Goal: Task Accomplishment & Management: Manage account settings

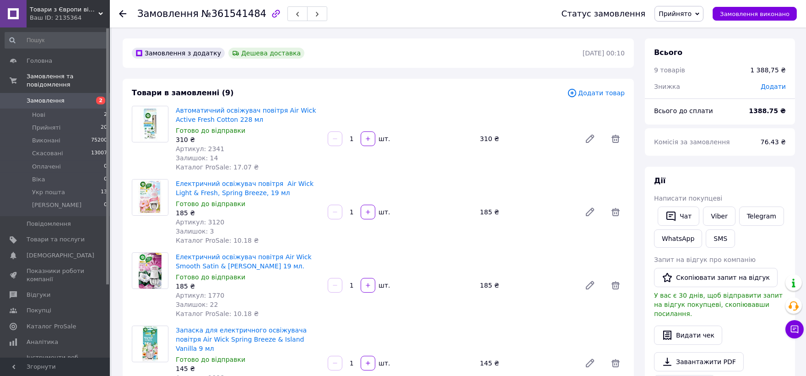
click at [694, 7] on span "Прийнято" at bounding box center [678, 14] width 49 height 16
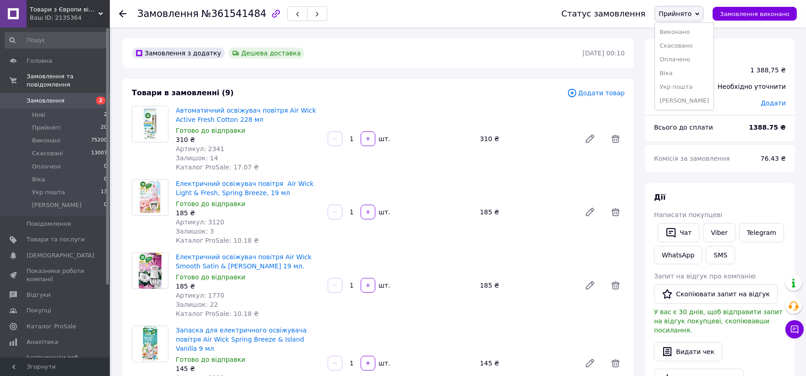
click at [519, 112] on div "Автоматичний освіжувач повітря Air Wick Active Fresh Cotton 228 мл Готово до ві…" at bounding box center [400, 139] width 456 height 70
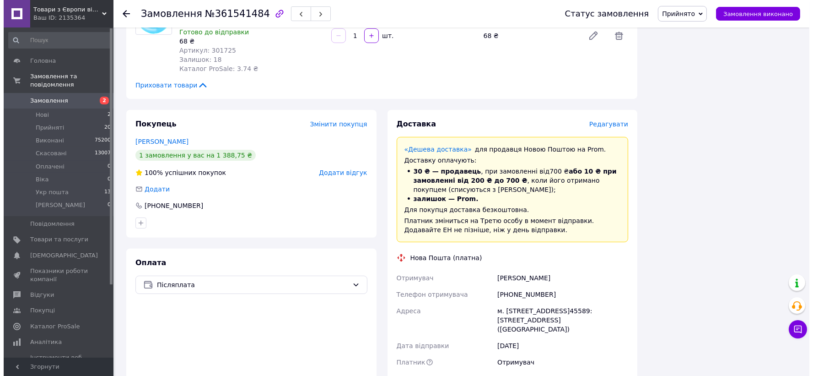
scroll to position [711, 0]
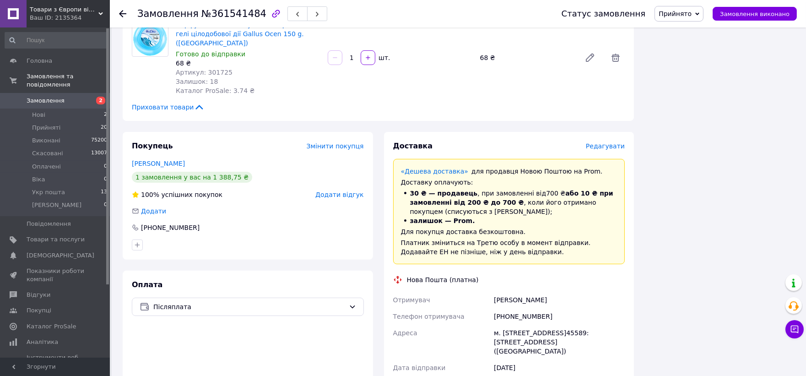
click at [607, 142] on span "Редагувати" at bounding box center [605, 145] width 39 height 7
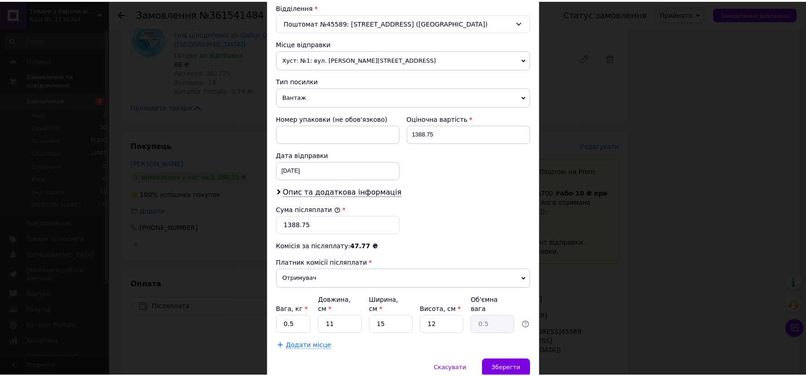
scroll to position [323, 0]
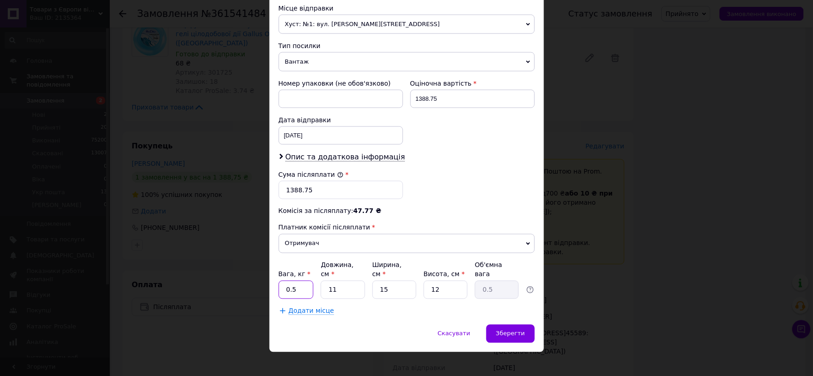
drag, startPoint x: 300, startPoint y: 280, endPoint x: 284, endPoint y: 280, distance: 15.6
click at [284, 280] on input "0.5" at bounding box center [296, 289] width 35 height 18
type input "3"
drag, startPoint x: 334, startPoint y: 280, endPoint x: 337, endPoint y: 284, distance: 5.6
click at [292, 287] on div "Вага, кг * 3 Довжина, см * 11 Ширина, см * 15 Висота, см * 12 Об'ємна вага 0.5" at bounding box center [407, 279] width 256 height 38
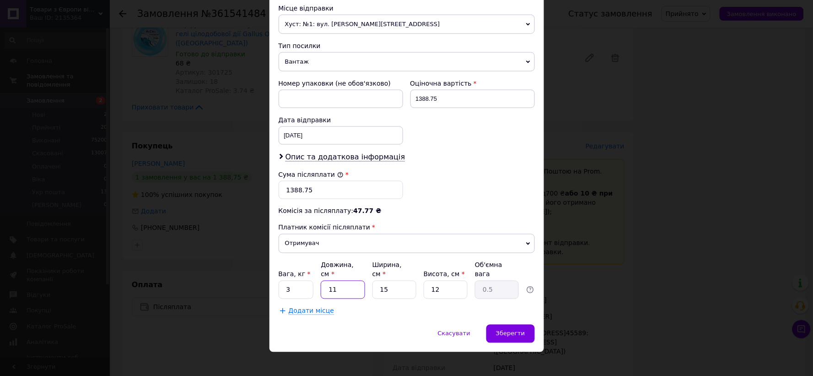
type input "1"
type input "0.1"
type input "1"
click at [372, 287] on input "15" at bounding box center [394, 289] width 44 height 18
type input "1"
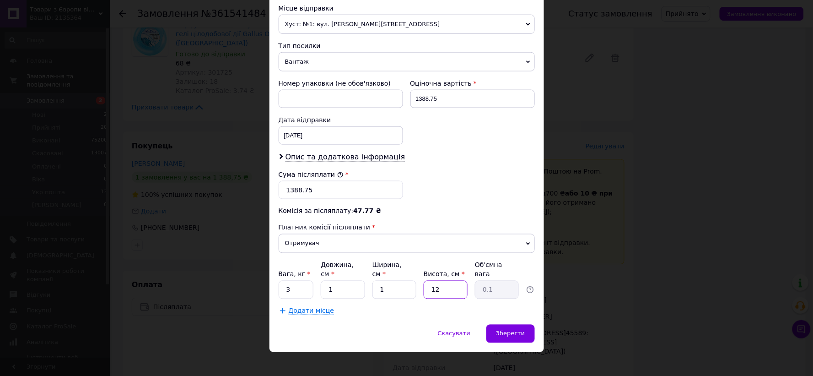
click at [421, 289] on div "Вага, кг * 3 Довжина, см * 1 Ширина, см * 1 Висота, см * 12 Об'ємна вага 0.1" at bounding box center [407, 279] width 256 height 38
type input "1"
click at [509, 330] on span "Зберегти" at bounding box center [510, 333] width 29 height 7
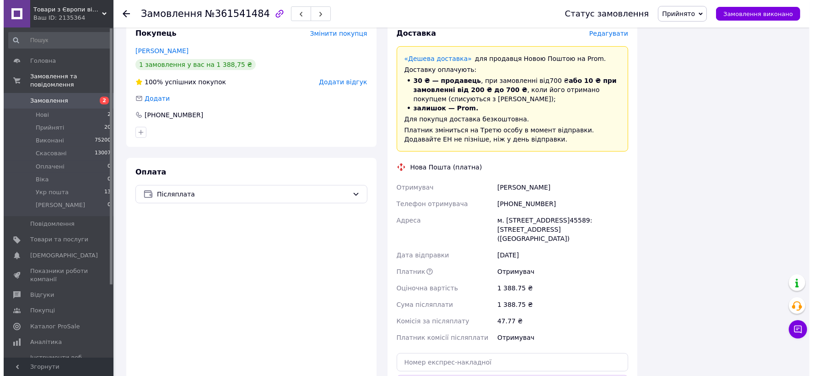
scroll to position [762, 0]
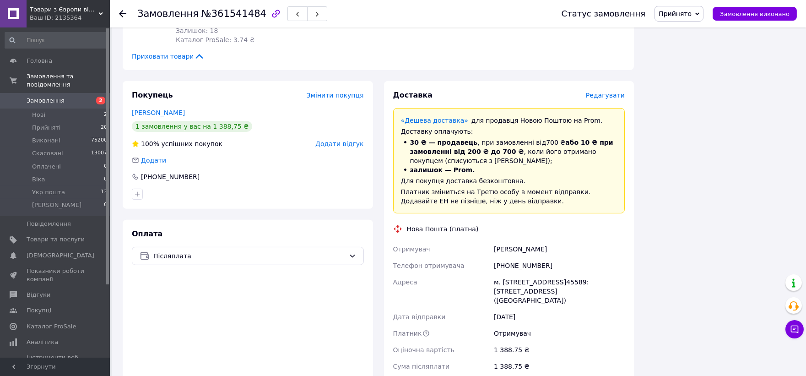
click at [608, 92] on span "Редагувати" at bounding box center [605, 95] width 39 height 7
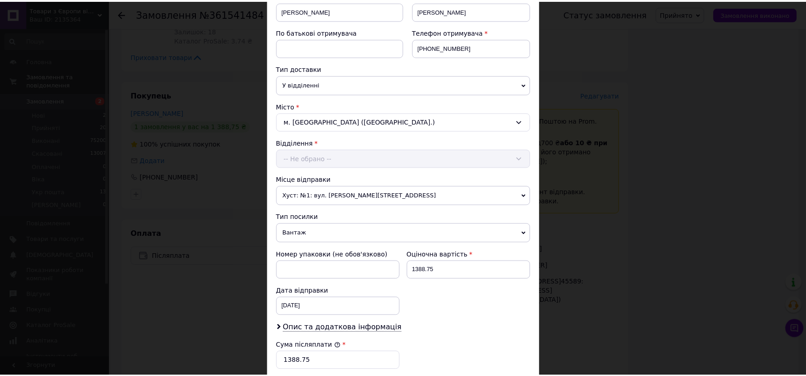
scroll to position [323, 0]
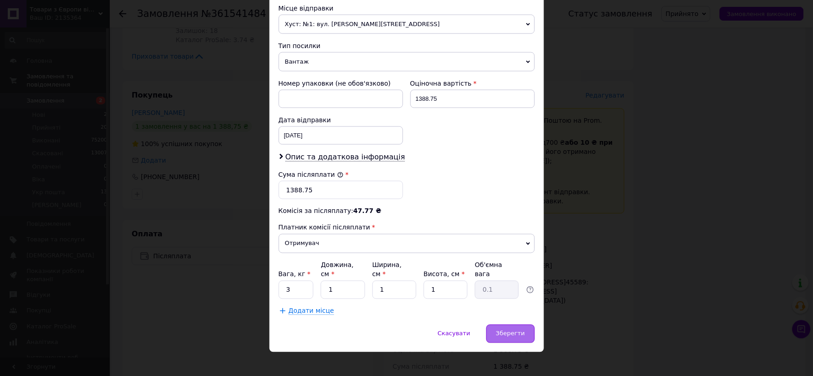
click at [517, 330] on span "Зберегти" at bounding box center [510, 333] width 29 height 7
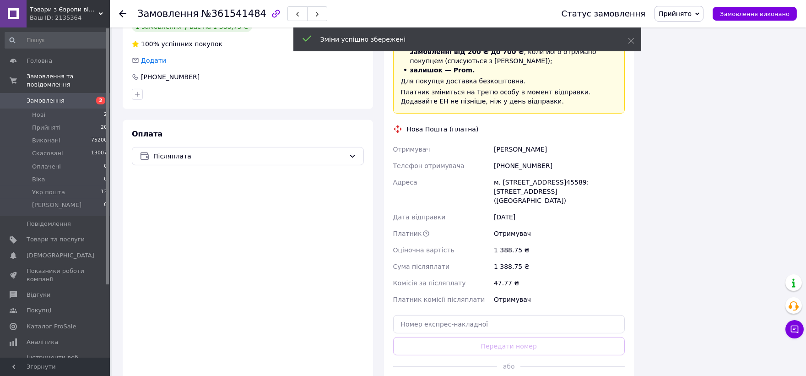
scroll to position [966, 0]
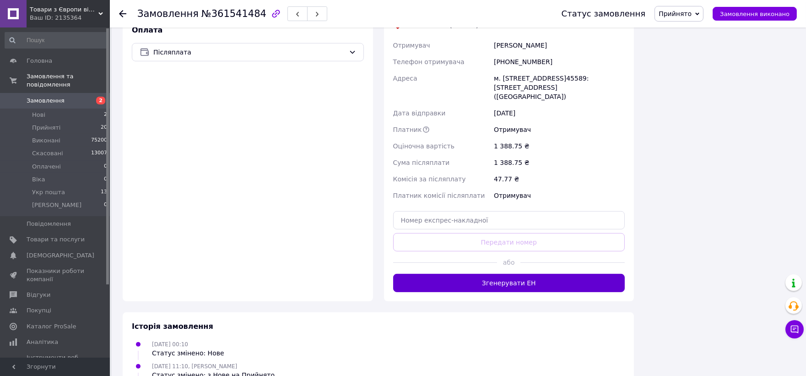
click at [514, 274] on button "Згенерувати ЕН" at bounding box center [509, 283] width 232 height 18
click at [684, 14] on span "Прийнято" at bounding box center [674, 13] width 33 height 7
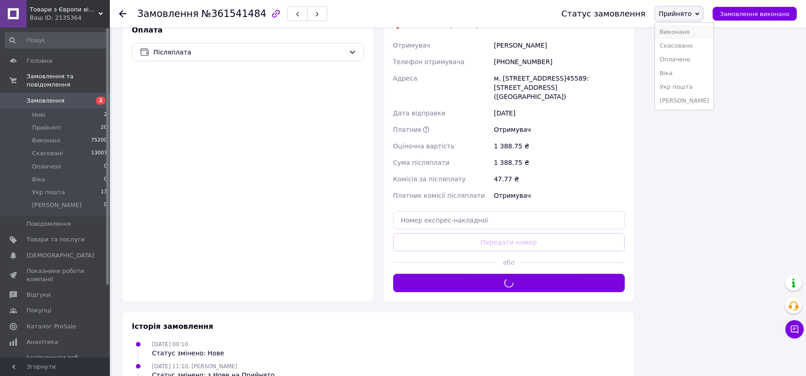
click at [684, 31] on li "Виконано" at bounding box center [684, 32] width 59 height 14
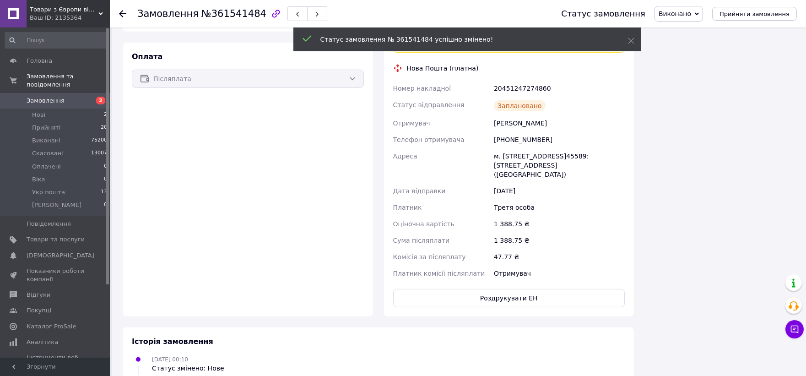
scroll to position [899, 0]
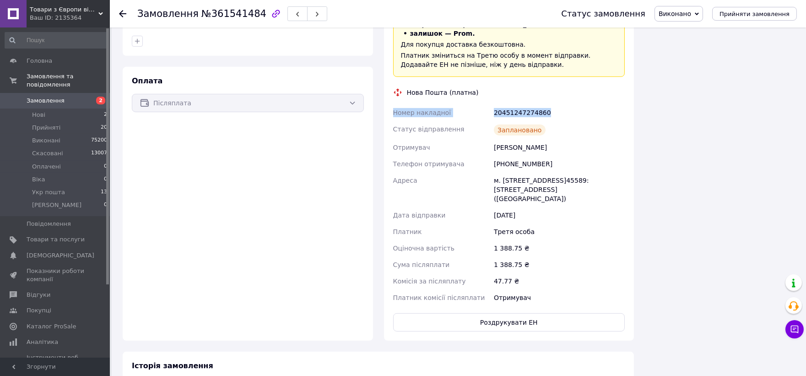
drag, startPoint x: 556, startPoint y: 83, endPoint x: 393, endPoint y: 81, distance: 163.3
click at [393, 104] on div "Номер накладної 20451247274860 Статус відправлення Заплановано Отримувач Ситяше…" at bounding box center [509, 204] width 236 height 201
copy div "Номер накладної 20451247274860"
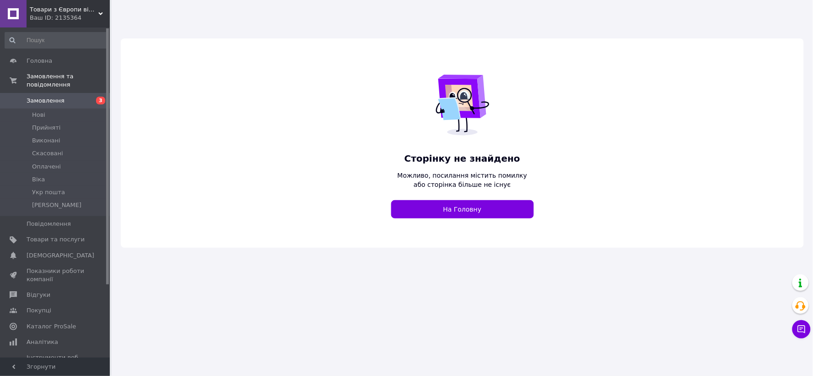
click at [52, 4] on div "Товари з Європи від "Patik" Ваш ID: 2135364" at bounding box center [68, 13] width 83 height 27
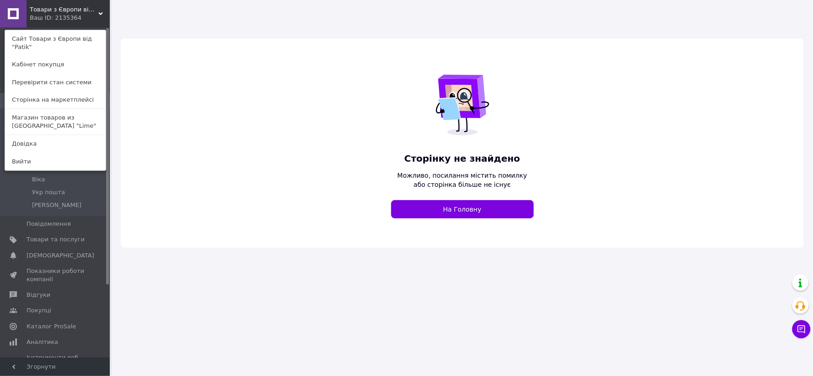
click at [74, 110] on link "Магазин товаров из Европы "Lime"" at bounding box center [55, 122] width 101 height 26
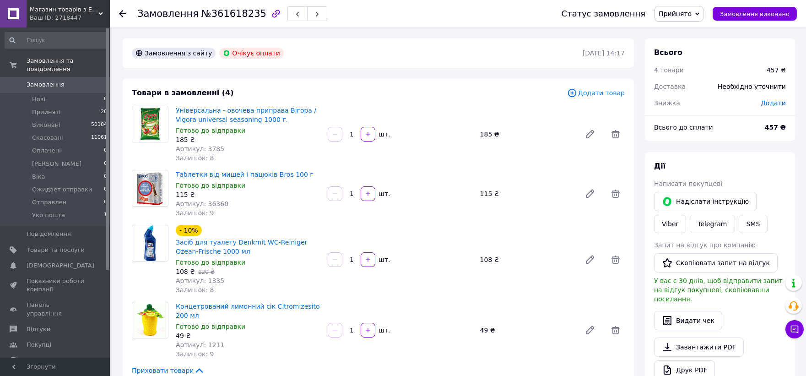
click at [691, 12] on span "Прийнято" at bounding box center [674, 13] width 33 height 7
click at [689, 102] on li "Укр пошта" at bounding box center [689, 104] width 69 height 14
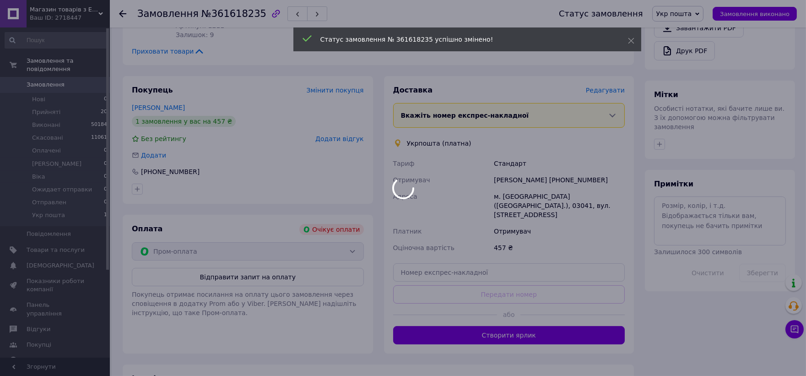
scroll to position [386, 0]
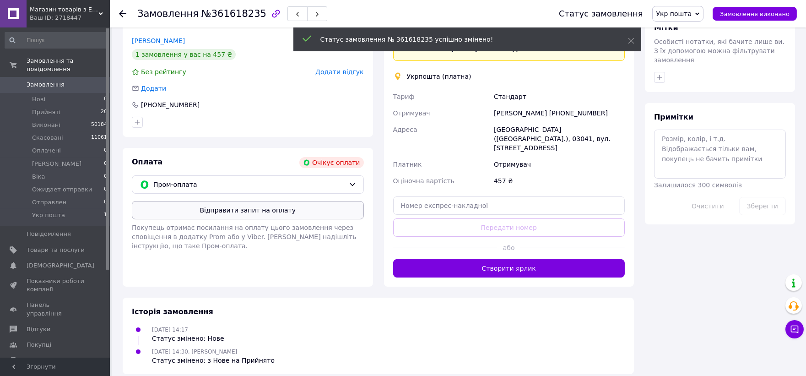
click at [232, 209] on button "Відправити запит на оплату" at bounding box center [248, 210] width 232 height 18
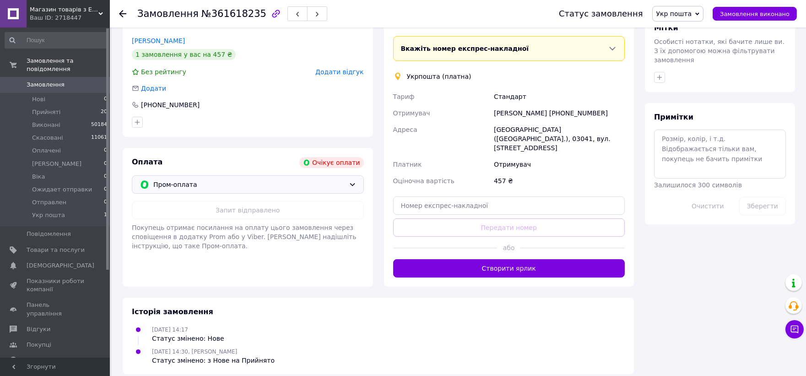
click at [199, 178] on div "Пром-оплата" at bounding box center [248, 184] width 232 height 18
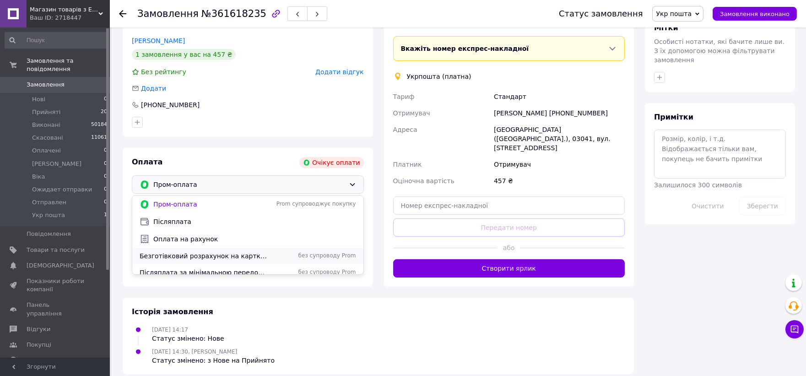
scroll to position [39, 0]
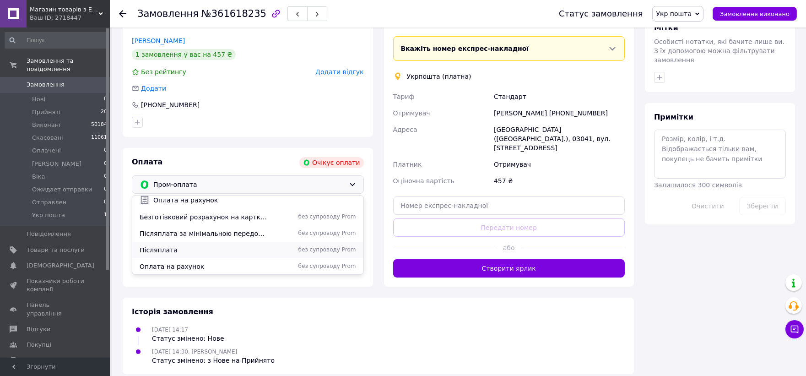
click at [176, 244] on div "Післяплата без супроводу Prom" at bounding box center [247, 250] width 231 height 16
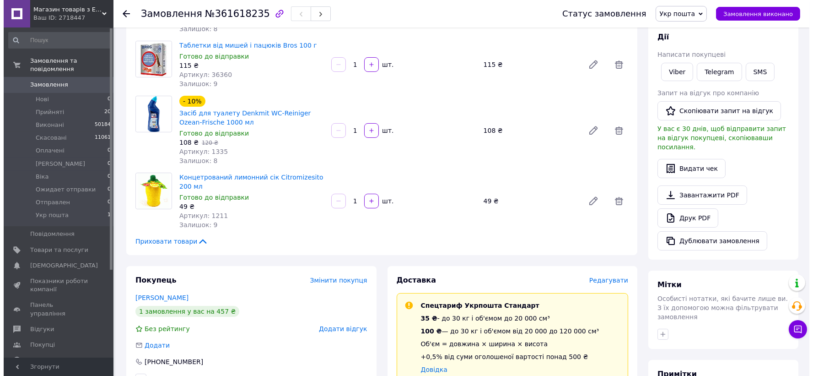
scroll to position [246, 0]
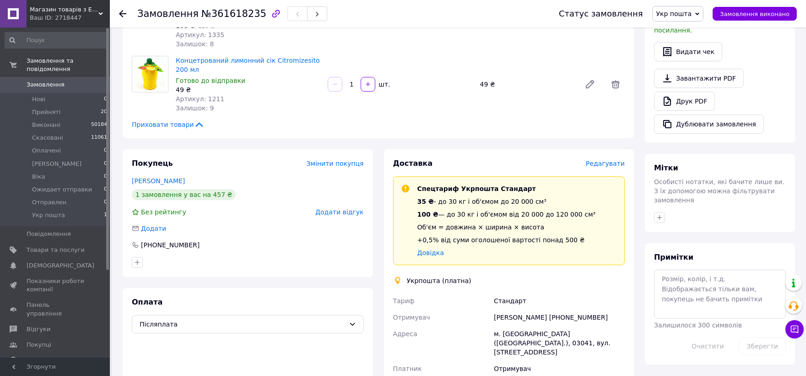
click at [609, 162] on span "Редагувати" at bounding box center [605, 163] width 39 height 7
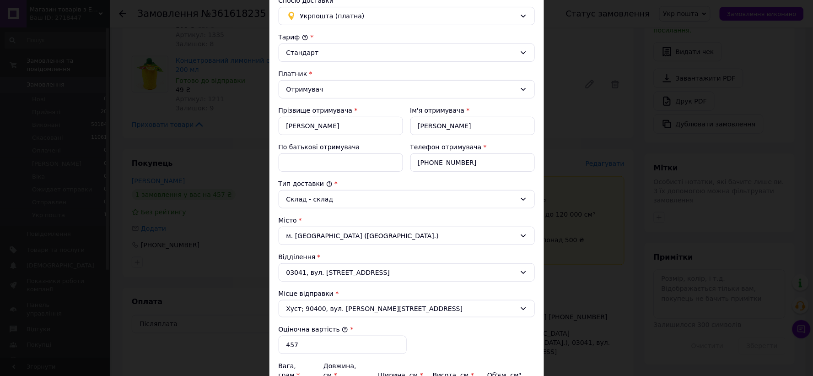
scroll to position [231, 0]
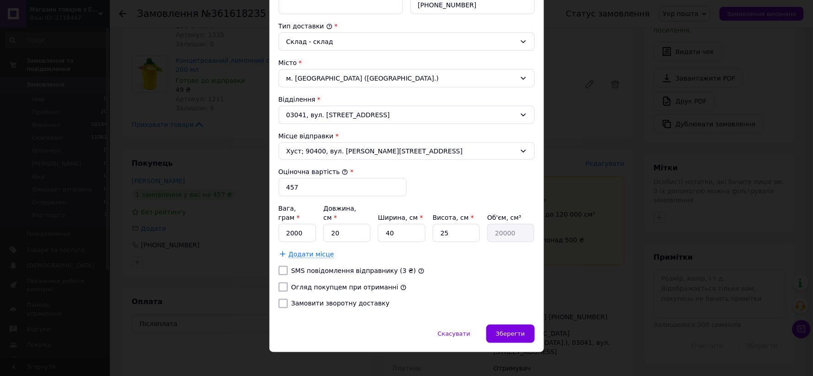
click at [285, 282] on input "Огляд покупцем при отриманні" at bounding box center [283, 286] width 9 height 9
checkbox input "true"
click at [282, 299] on input "Замовити зворотну доставку" at bounding box center [283, 303] width 9 height 9
checkbox input "true"
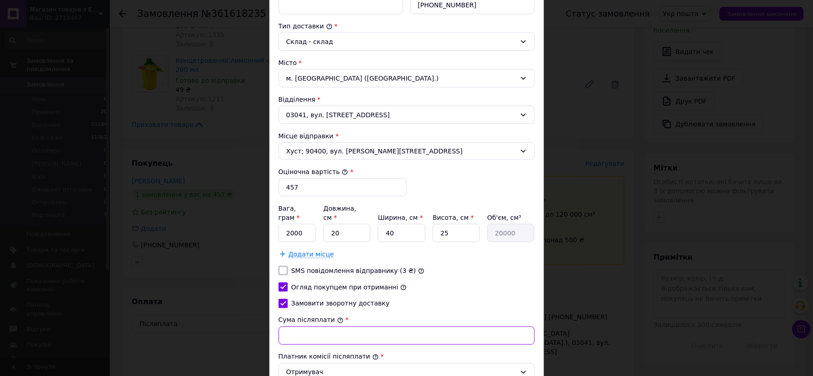
click at [287, 326] on input "Сума післяплати" at bounding box center [407, 335] width 256 height 18
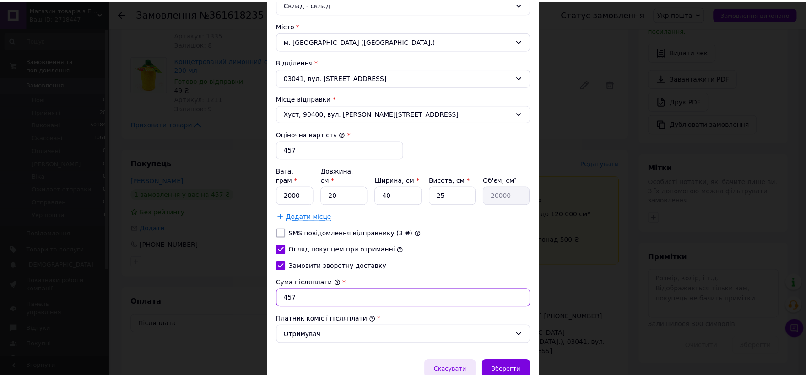
scroll to position [304, 0]
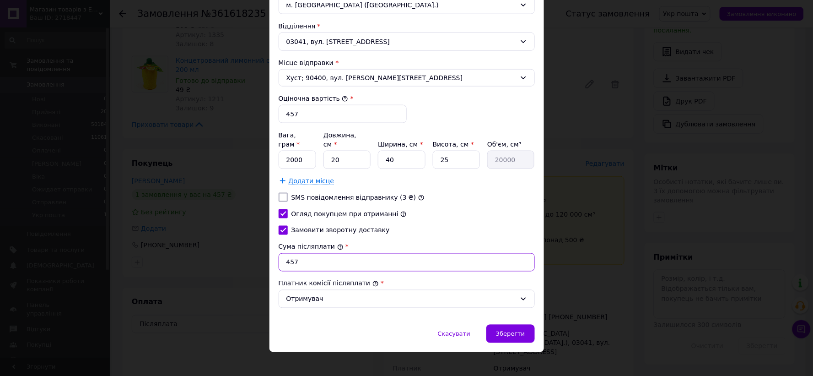
type input "457"
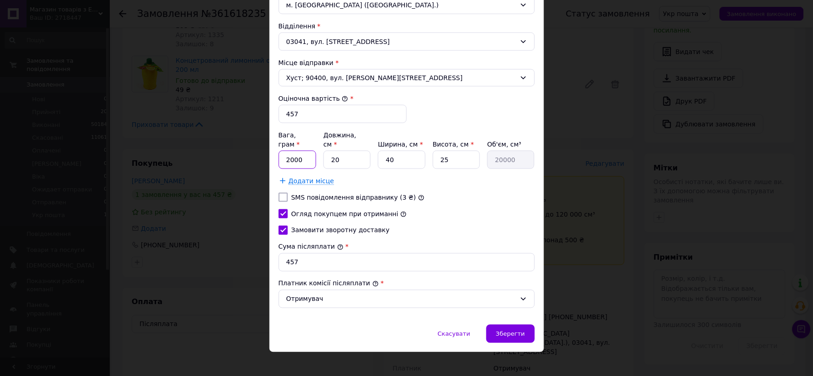
drag, startPoint x: 302, startPoint y: 150, endPoint x: 289, endPoint y: 151, distance: 12.8
click at [289, 151] on input "2000" at bounding box center [298, 160] width 38 height 18
type input "2640"
drag, startPoint x: 414, startPoint y: 152, endPoint x: 373, endPoint y: 161, distance: 42.1
click at [373, 161] on div "Вага, грам * 2640 Довжина, см * 20 Ширина, см * 40 Висота, см * 25 Об'єм, см³ 2…" at bounding box center [407, 157] width 256 height 55
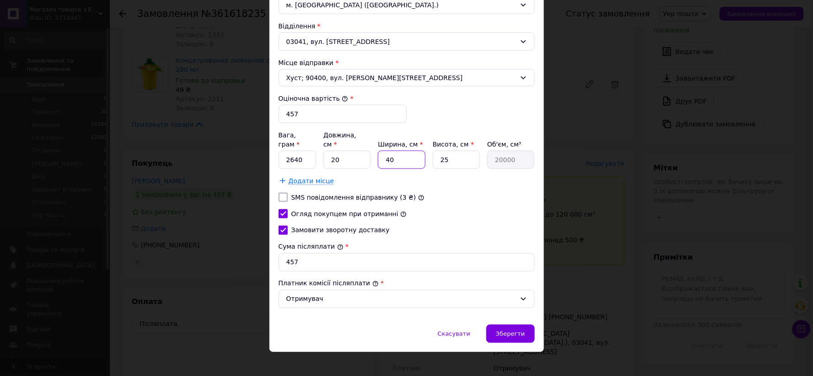
type input "1"
type input "500"
type input "16"
type input "8000"
type input "16"
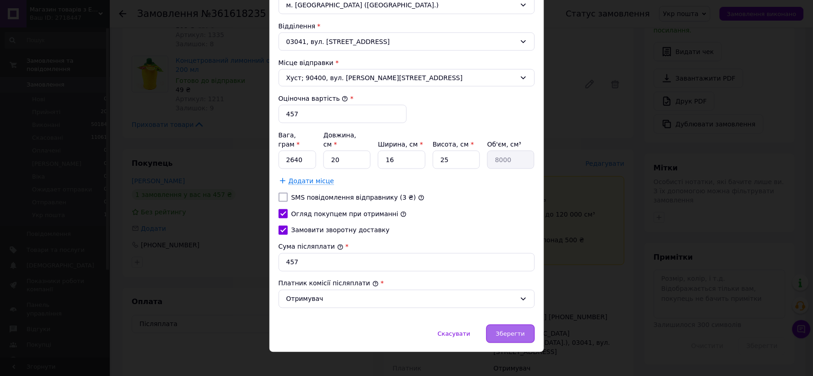
click at [527, 333] on div "Зберегти" at bounding box center [510, 333] width 48 height 18
click at [519, 324] on div "Зберегти" at bounding box center [510, 333] width 48 height 18
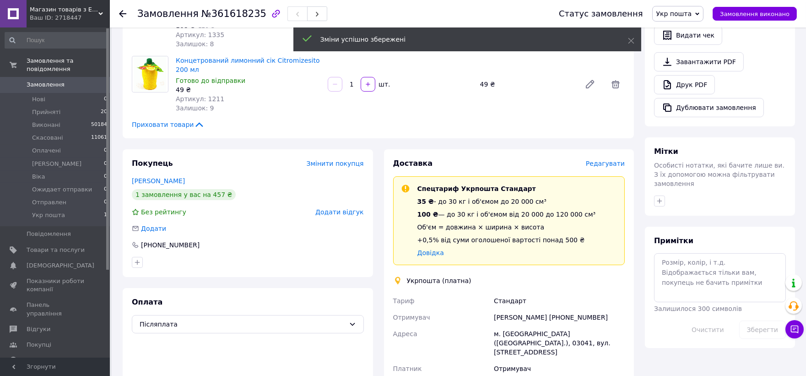
scroll to position [399, 0]
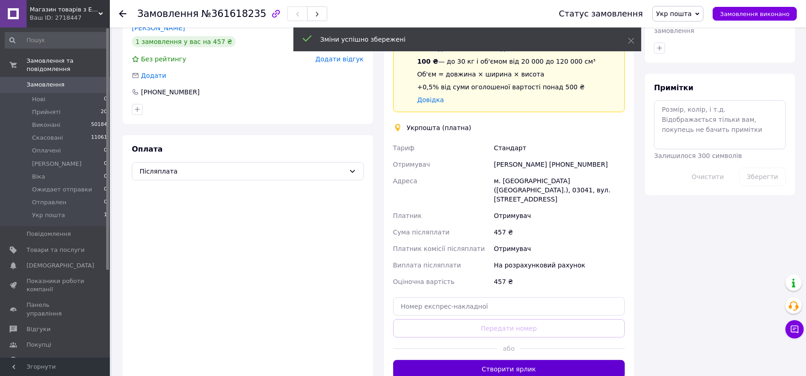
click at [518, 360] on button "Створити ярлик" at bounding box center [509, 369] width 232 height 18
click at [509, 360] on button "Створити ярлик" at bounding box center [509, 369] width 232 height 18
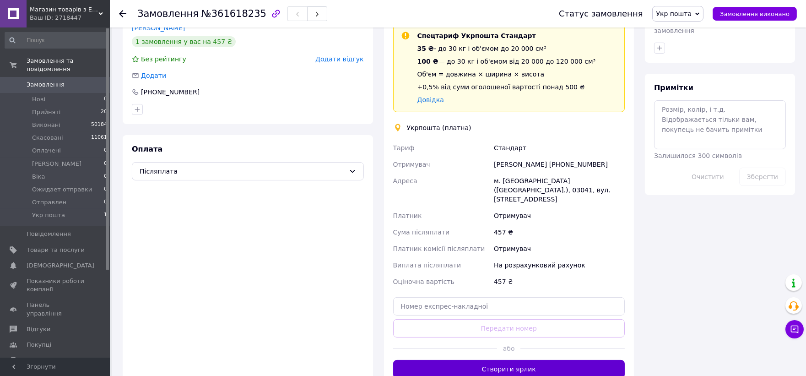
click at [500, 360] on button "Створити ярлик" at bounding box center [509, 369] width 232 height 18
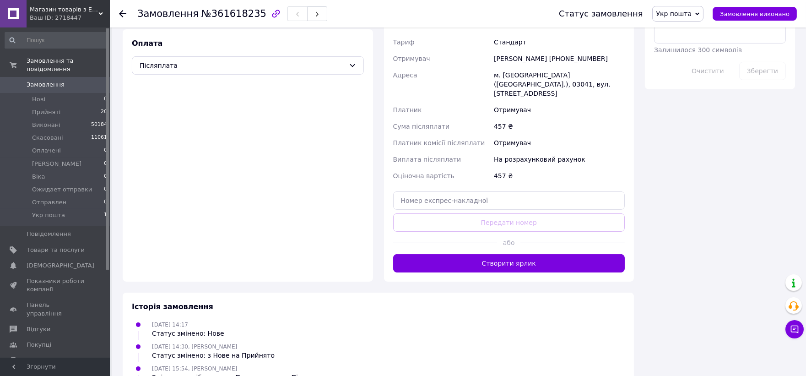
scroll to position [449, 0]
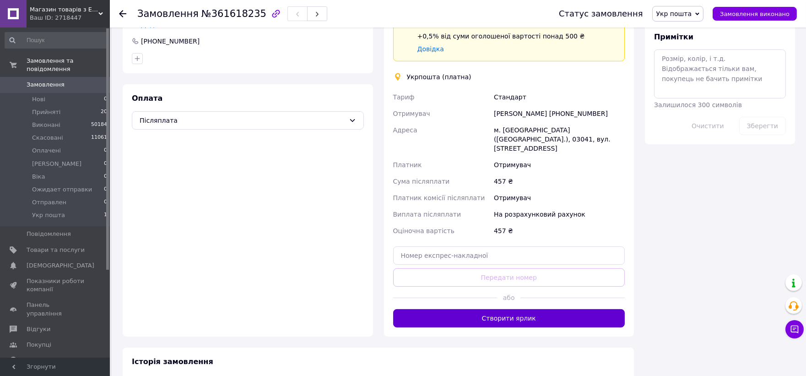
click at [537, 314] on button "Створити ярлик" at bounding box center [509, 318] width 232 height 18
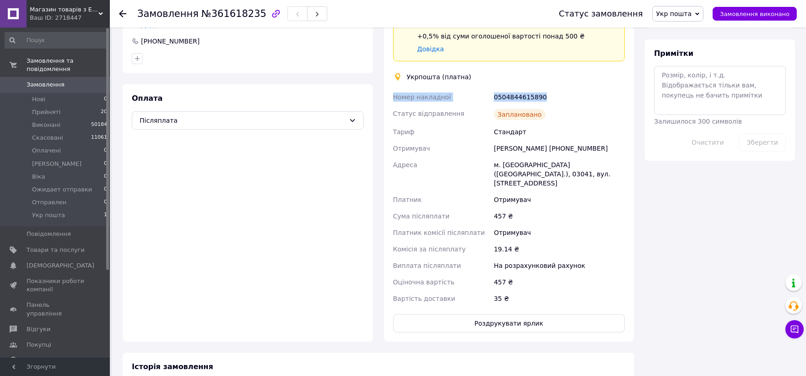
drag, startPoint x: 505, startPoint y: 94, endPoint x: 401, endPoint y: 95, distance: 103.9
click at [390, 95] on div "Доставка Редагувати Спецтариф Укрпошта Стандарт 35 ₴ - до 30 кг і об'ємом до 20…" at bounding box center [509, 144] width 250 height 396
copy div "Номер накладної 0504844615890"
click at [536, 314] on button "Роздрукувати ярлик" at bounding box center [509, 323] width 232 height 18
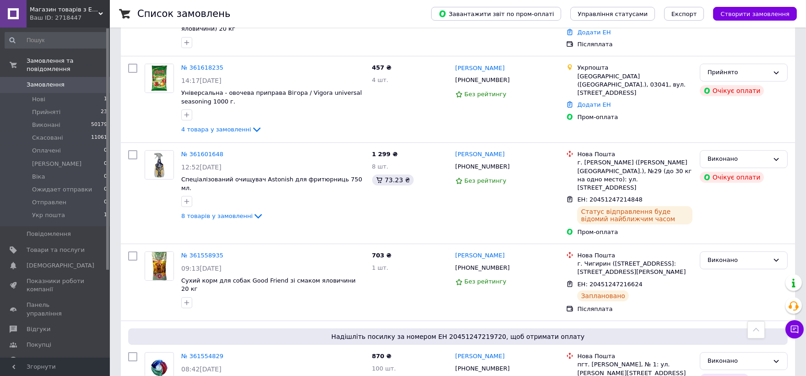
scroll to position [203, 0]
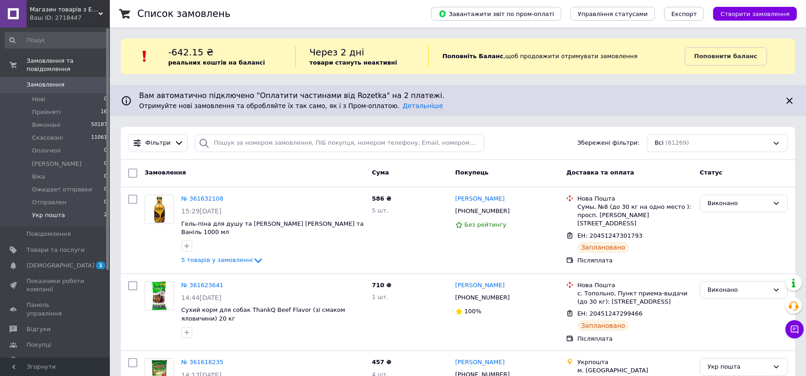
click at [38, 211] on span "Укр пошта" at bounding box center [48, 215] width 33 height 8
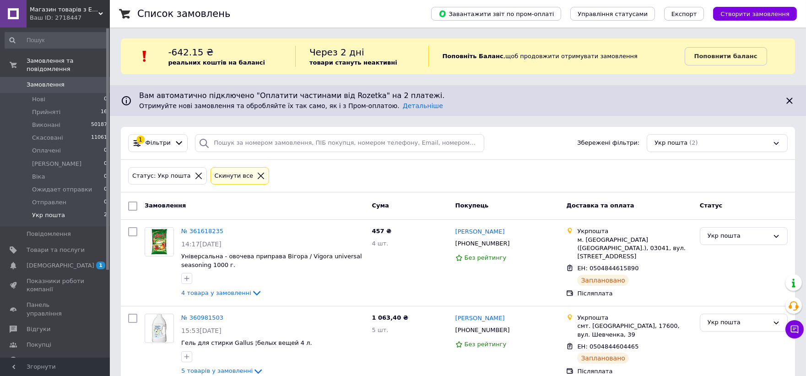
click at [135, 206] on input "checkbox" at bounding box center [132, 205] width 9 height 9
checkbox input "true"
click at [182, 205] on span "Дії для 2 замовлень" at bounding box center [176, 206] width 62 height 8
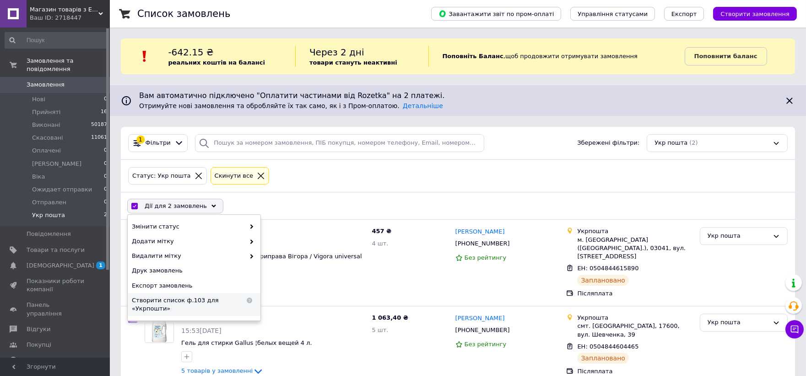
click at [182, 296] on span "Створити список ф.103 для «Укрпошти»" at bounding box center [188, 304] width 113 height 16
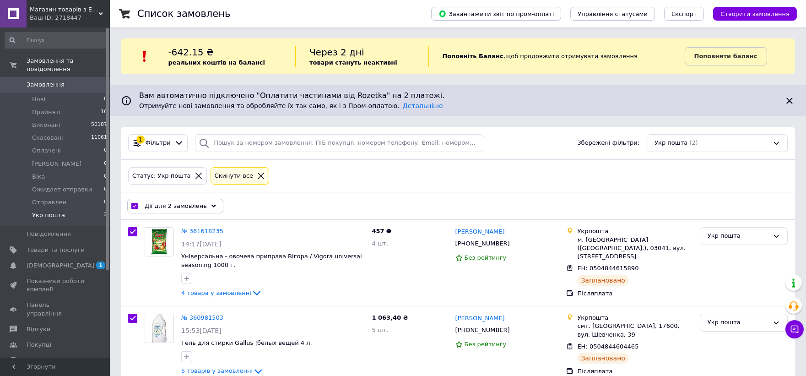
click at [179, 205] on span "Дії для 2 замовлень" at bounding box center [176, 206] width 62 height 8
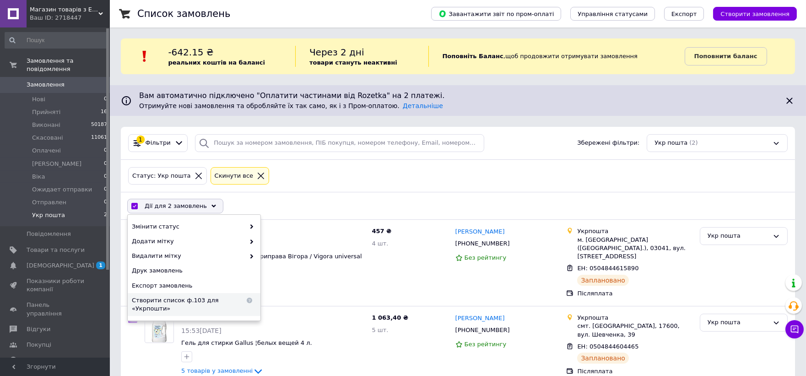
click at [175, 298] on span "Створити список ф.103 для «Укрпошти»" at bounding box center [188, 304] width 113 height 16
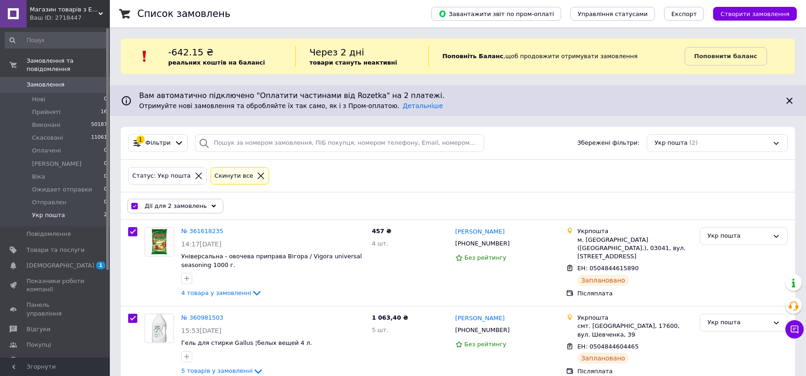
click at [54, 17] on div "Ваш ID: 2718447" at bounding box center [70, 18] width 80 height 8
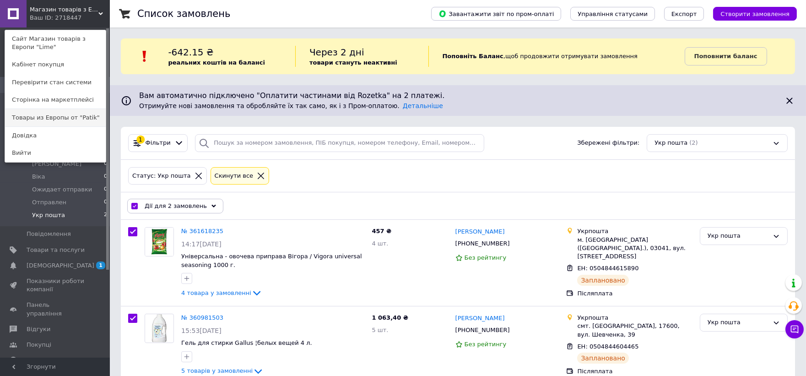
click at [71, 115] on link "Товары из Европы от "Patik"" at bounding box center [55, 117] width 101 height 17
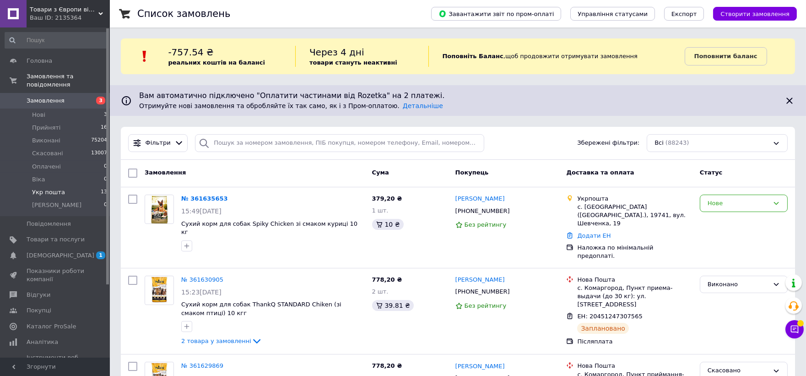
click at [46, 188] on span "Укр пошта" at bounding box center [48, 192] width 33 height 8
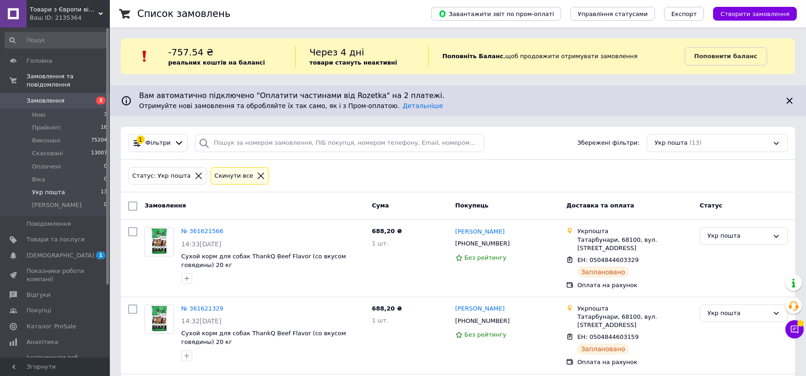
click at [132, 204] on input "checkbox" at bounding box center [132, 205] width 9 height 9
checkbox input "true"
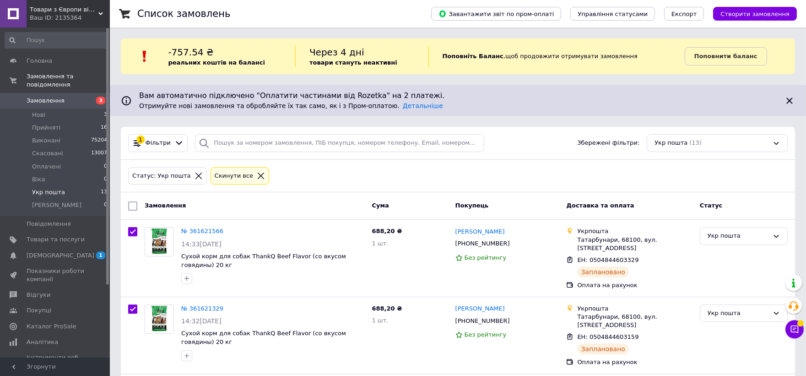
checkbox input "true"
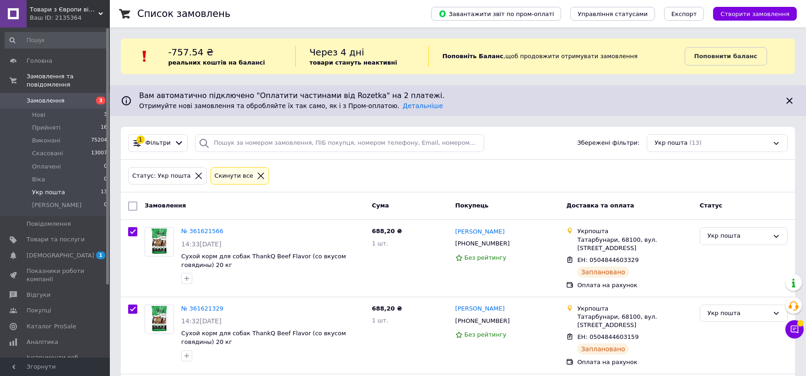
checkbox input "true"
click at [188, 209] on span "Дії для 13 замовлень" at bounding box center [178, 206] width 66 height 8
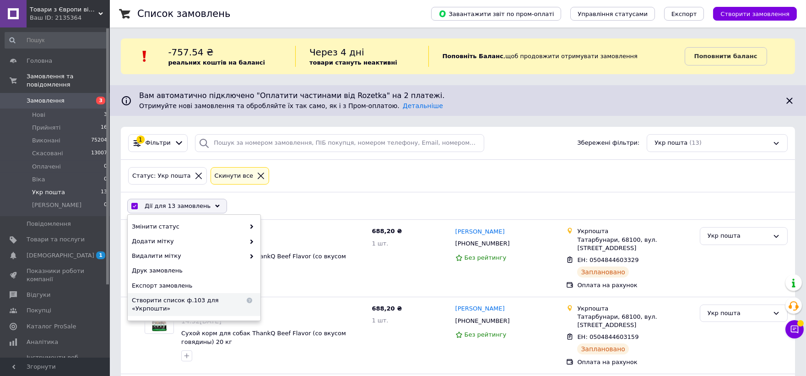
click at [184, 301] on span "Створити список ф.103 для «Укрпошти»" at bounding box center [188, 304] width 113 height 16
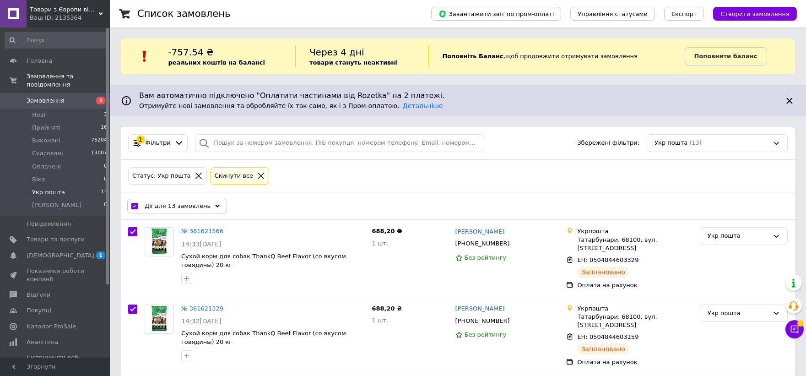
click at [178, 206] on span "Дії для 13 замовлень" at bounding box center [178, 206] width 66 height 8
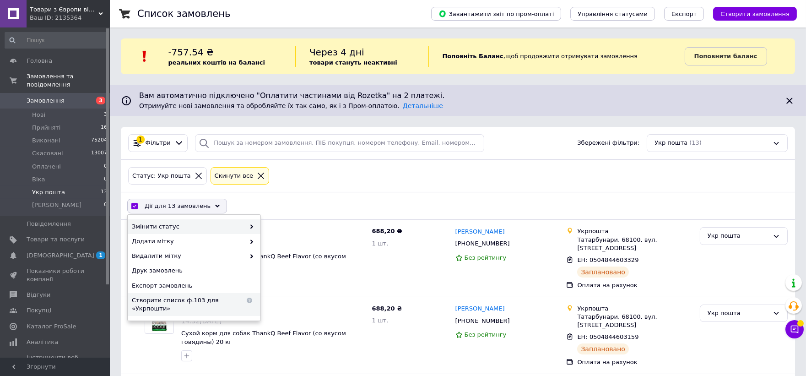
click at [183, 228] on span "Змінити статус" at bounding box center [188, 226] width 113 height 8
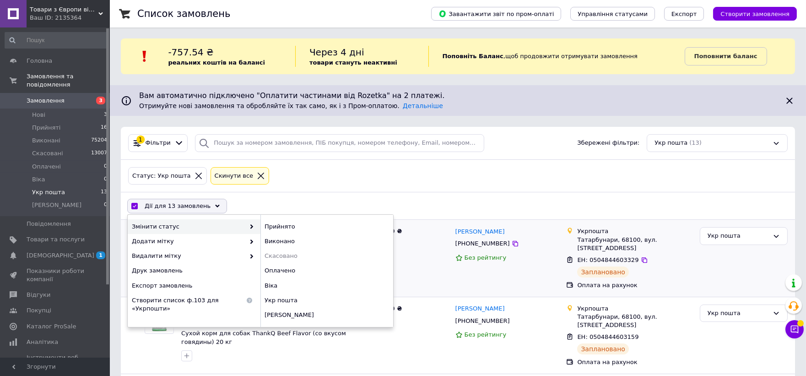
drag, startPoint x: 264, startPoint y: 240, endPoint x: 275, endPoint y: 250, distance: 15.9
click at [264, 240] on div "Виконано" at bounding box center [326, 241] width 133 height 15
checkbox input "false"
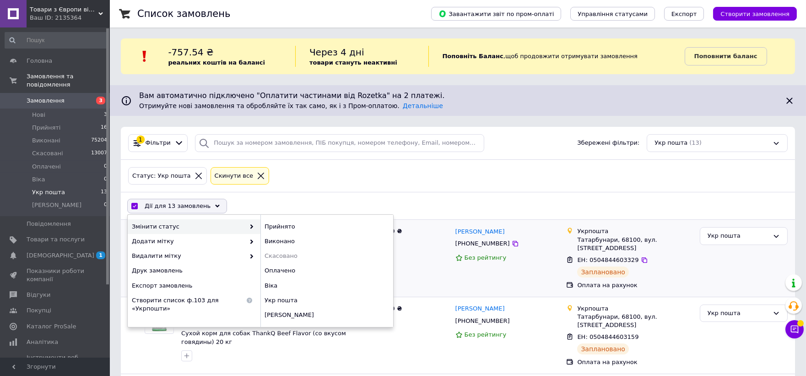
checkbox input "false"
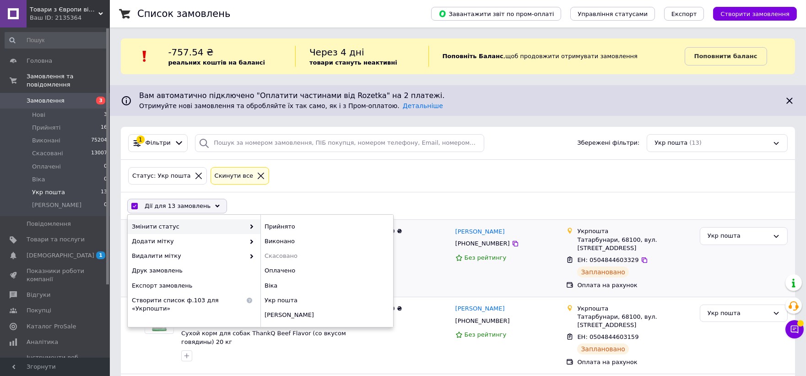
checkbox input "false"
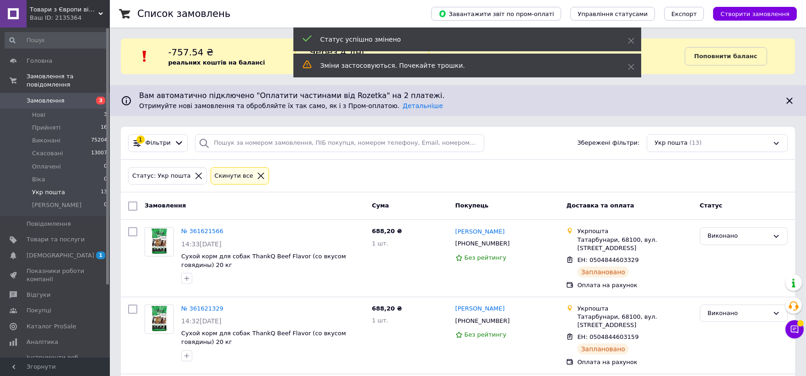
click at [69, 11] on span "Товари з Європи від "Patik"" at bounding box center [64, 9] width 69 height 8
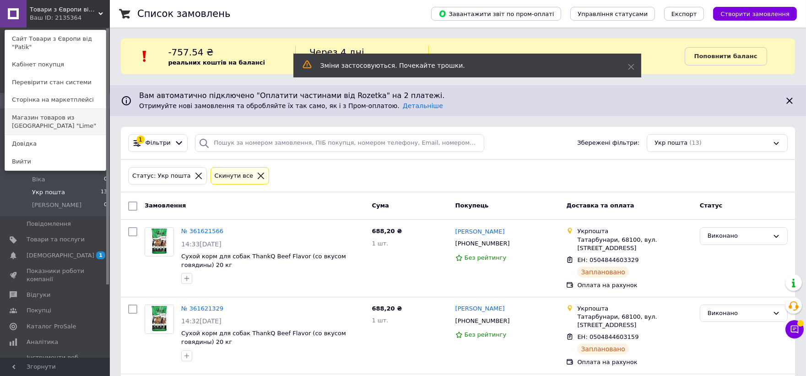
click at [74, 112] on link "Магазин товаров из Европы "Lime"" at bounding box center [55, 122] width 101 height 26
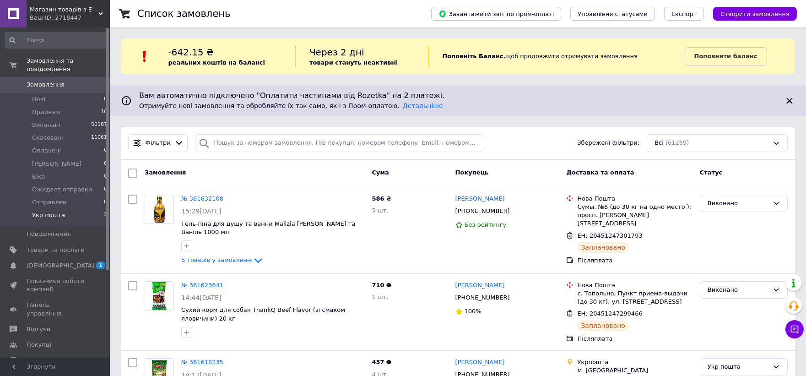
click at [69, 209] on li "Укр пошта 2" at bounding box center [56, 217] width 113 height 17
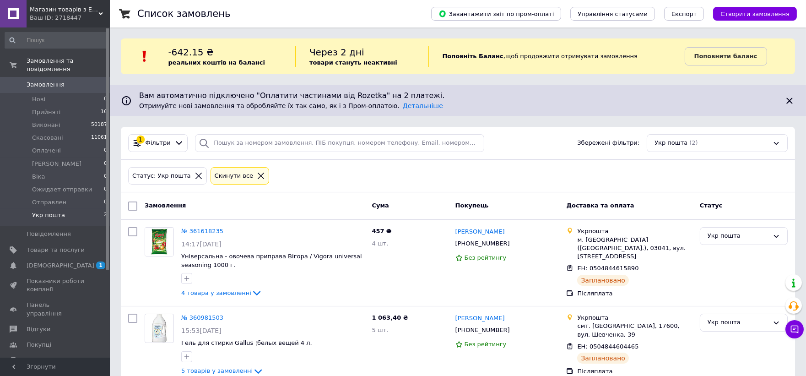
click at [136, 205] on input "checkbox" at bounding box center [132, 205] width 9 height 9
checkbox input "true"
click at [171, 209] on span "Дії для 2 замовлень" at bounding box center [176, 206] width 62 height 8
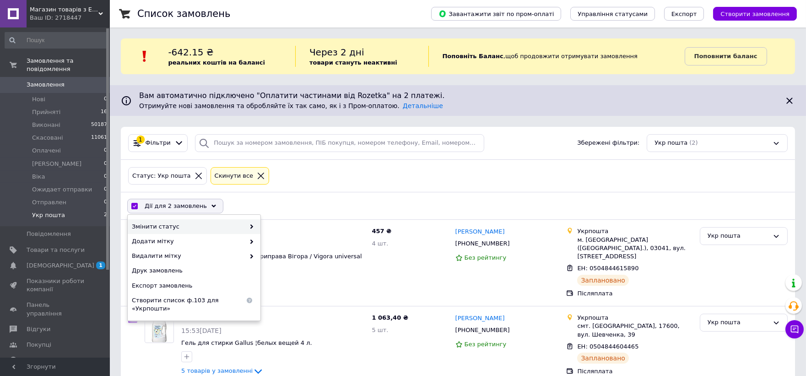
click at [172, 229] on span "Змінити статус" at bounding box center [188, 226] width 113 height 8
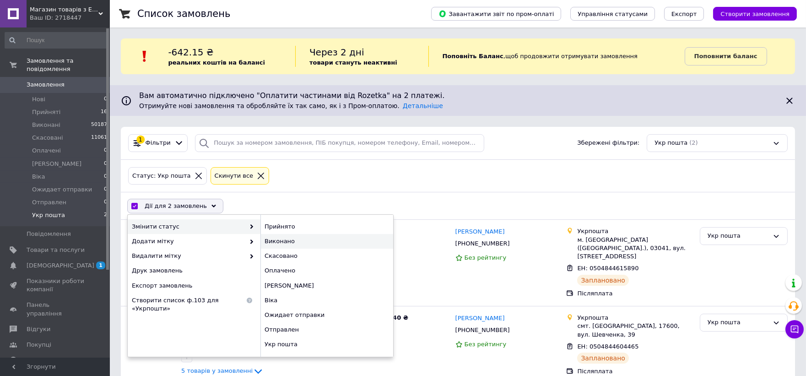
click at [278, 243] on div "Виконано" at bounding box center [326, 241] width 133 height 15
checkbox input "false"
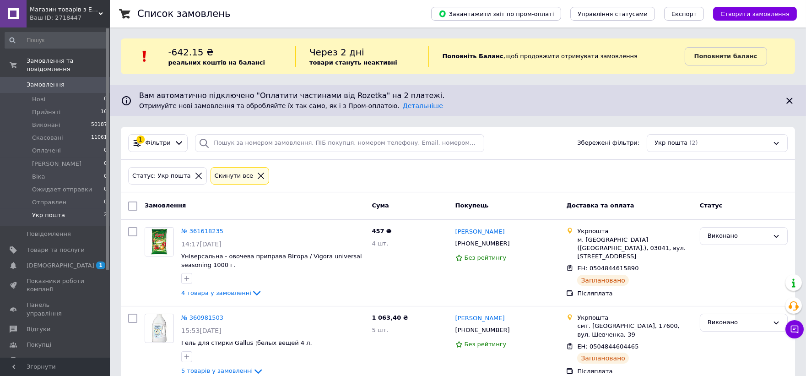
click at [54, 21] on div "Ваш ID: 2718447" at bounding box center [70, 18] width 80 height 8
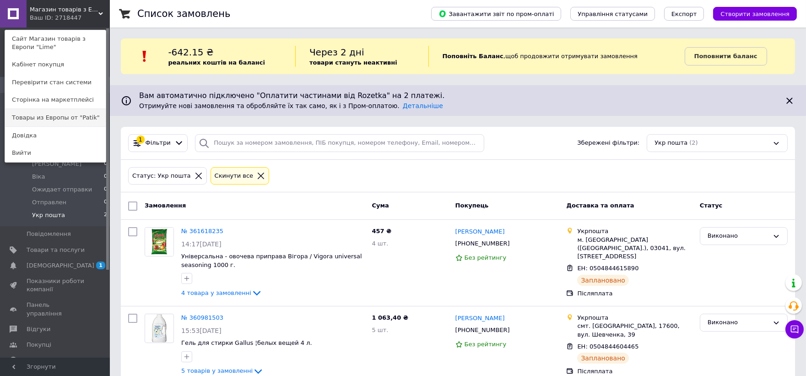
click at [81, 114] on link "Товары из Европы от "Patik"" at bounding box center [55, 117] width 101 height 17
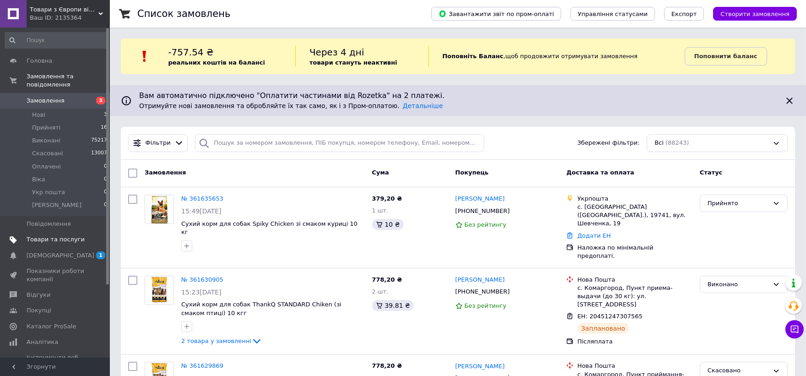
click at [53, 235] on span "Товари та послуги" at bounding box center [56, 239] width 58 height 8
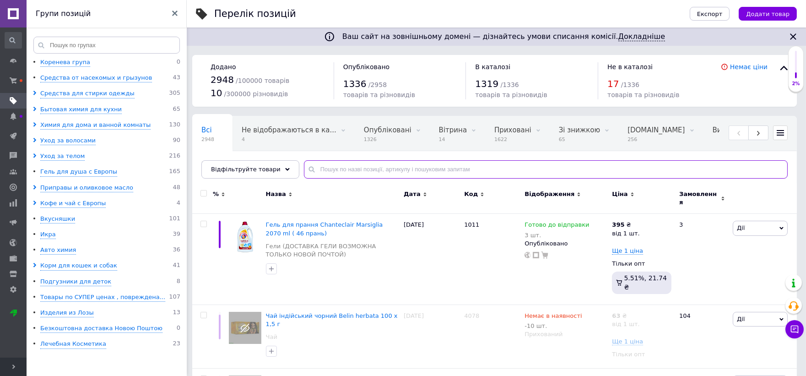
click at [345, 169] on input "text" at bounding box center [546, 169] width 484 height 18
type input "2149"
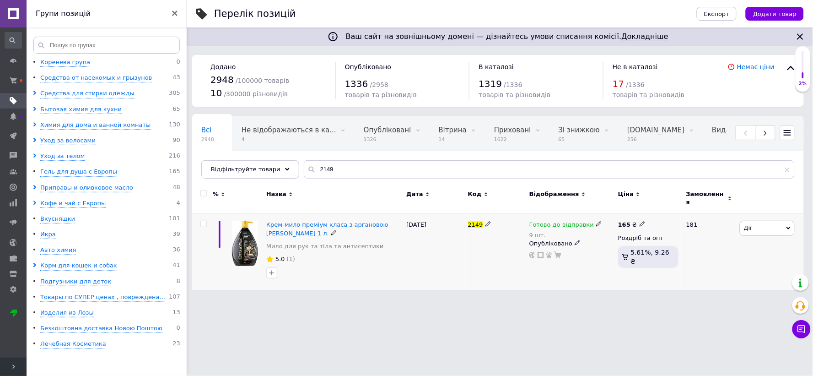
click at [592, 222] on div "Готово до відправки" at bounding box center [565, 225] width 73 height 8
click at [618, 252] on li "Немає в наявності" at bounding box center [646, 258] width 87 height 13
drag, startPoint x: 620, startPoint y: 251, endPoint x: 593, endPoint y: 265, distance: 31.1
click at [584, 267] on div "Готово до відправки 9 шт. Наявність Немає в наявності В наявності Під замовленн…" at bounding box center [571, 252] width 89 height 76
type input "0"
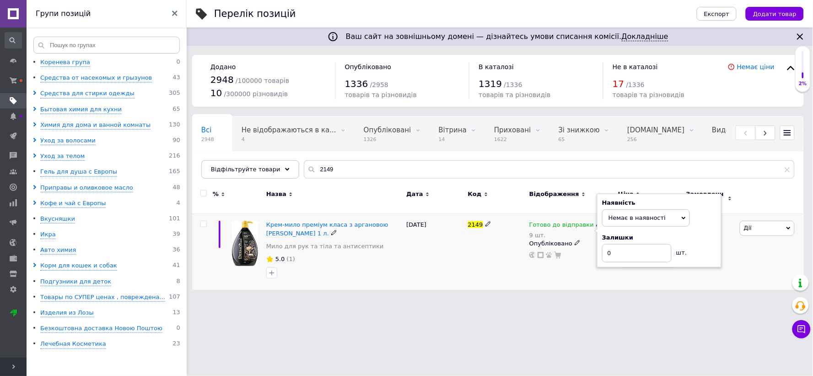
click at [578, 275] on div "Готово до відправки 9 шт. Наявність Немає в наявності В наявності Під замовленн…" at bounding box center [571, 252] width 89 height 76
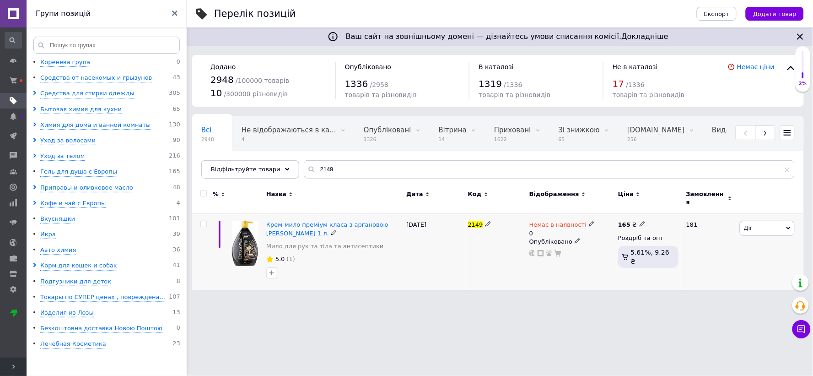
click at [575, 238] on icon at bounding box center [577, 240] width 5 height 5
click at [575, 256] on li "Прихований" at bounding box center [569, 259] width 87 height 13
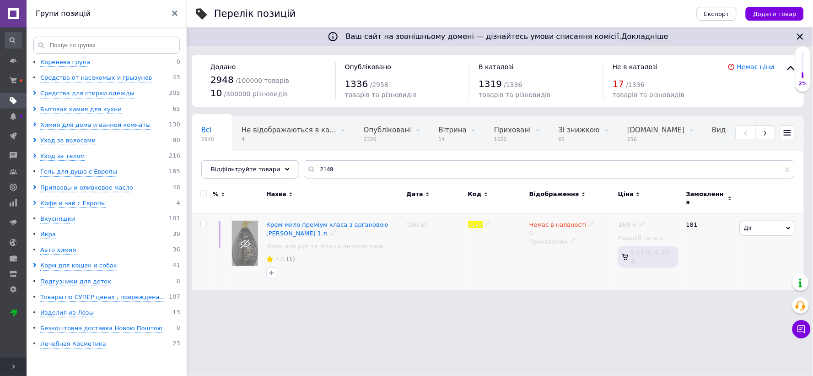
click at [564, 269] on div "Немає в наявності 0 Прихований" at bounding box center [571, 252] width 89 height 76
drag, startPoint x: 319, startPoint y: 168, endPoint x: 275, endPoint y: 180, distance: 45.9
click at [275, 178] on div "Всі 2948 Не відображаються в ка... 4 Видалити Редагувати Опубліковані 1326 Вида…" at bounding box center [498, 147] width 612 height 63
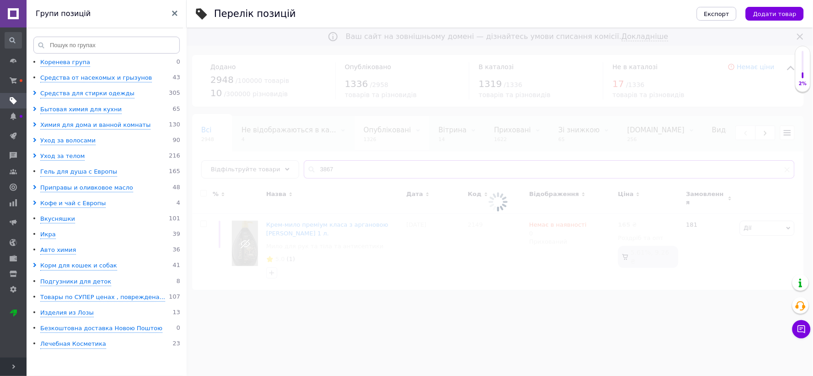
type input "3867"
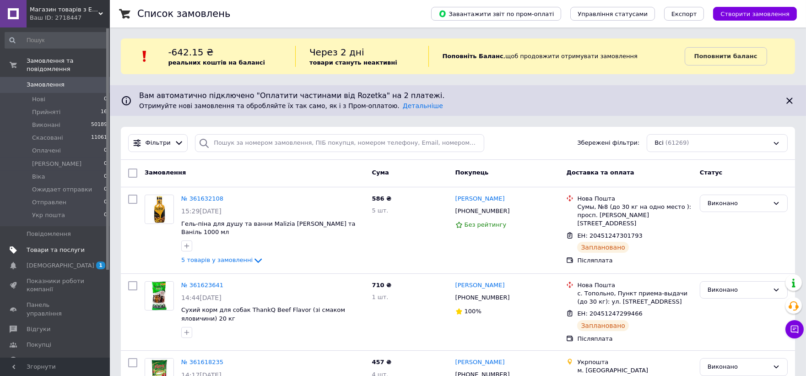
click at [48, 246] on span "Товари та послуги" at bounding box center [56, 250] width 58 height 8
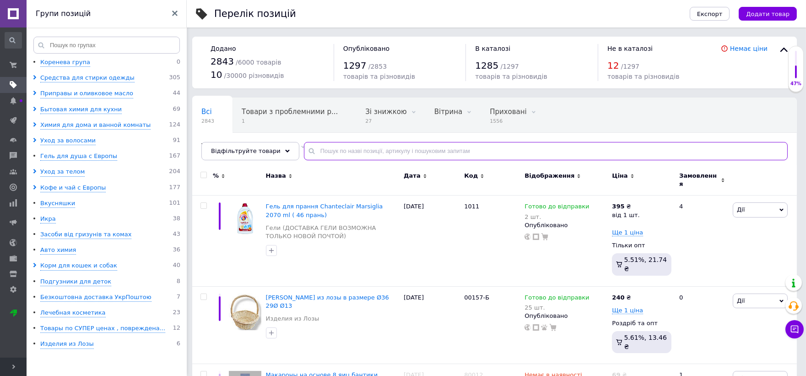
click at [321, 153] on input "text" at bounding box center [546, 151] width 484 height 18
type input "2149"
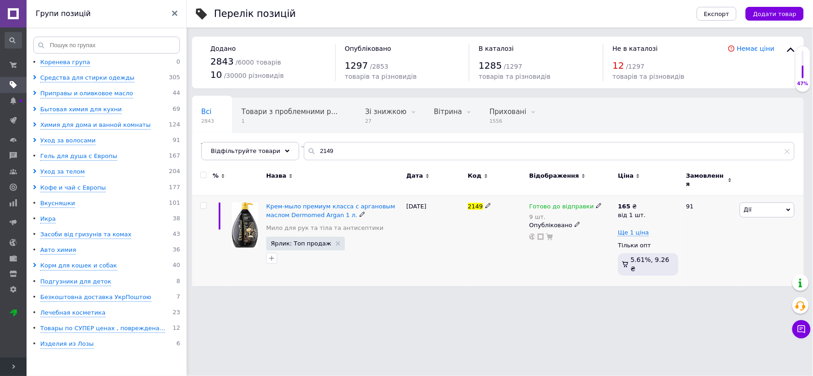
click at [596, 203] on icon at bounding box center [598, 205] width 5 height 5
click at [619, 233] on li "Немає в наявності" at bounding box center [646, 239] width 87 height 13
drag, startPoint x: 628, startPoint y: 235, endPoint x: 566, endPoint y: 254, distance: 64.8
click at [549, 255] on div "Готово до відправки 9 шт. Наявність Немає в наявності В наявності Під замовленн…" at bounding box center [571, 240] width 89 height 91
type input "0"
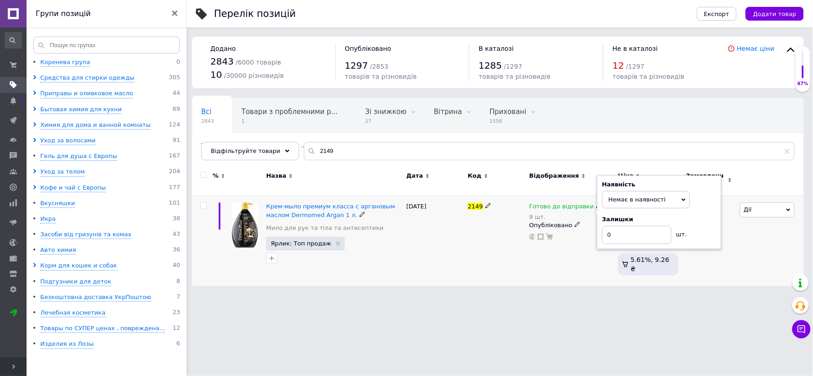
click at [556, 244] on div "Готово до відправки 9 шт. Наявність Немає в наявності В наявності Під замовленн…" at bounding box center [571, 240] width 89 height 91
click at [569, 219] on div "Опубліковано" at bounding box center [571, 223] width 84 height 8
click at [570, 218] on span "Опубліковано" at bounding box center [569, 223] width 88 height 15
click at [570, 220] on div "Опубліковано" at bounding box center [571, 223] width 84 height 8
click at [560, 237] on li "Прихований" at bounding box center [569, 240] width 87 height 13
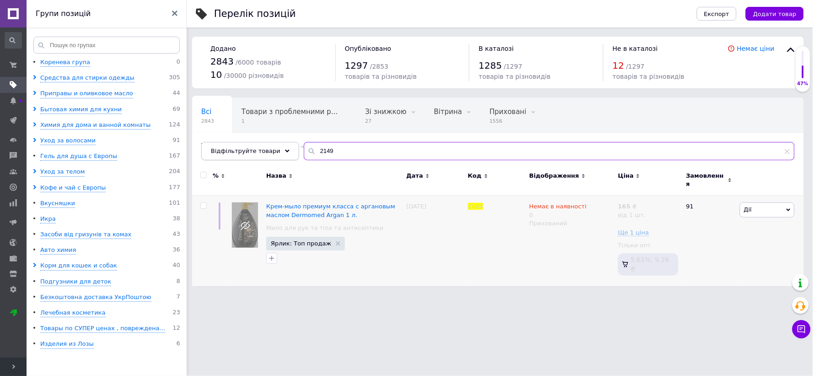
drag, startPoint x: 302, startPoint y: 153, endPoint x: 286, endPoint y: 157, distance: 16.1
click at [286, 157] on div "Відфільтруйте товари 2149" at bounding box center [497, 151] width 593 height 18
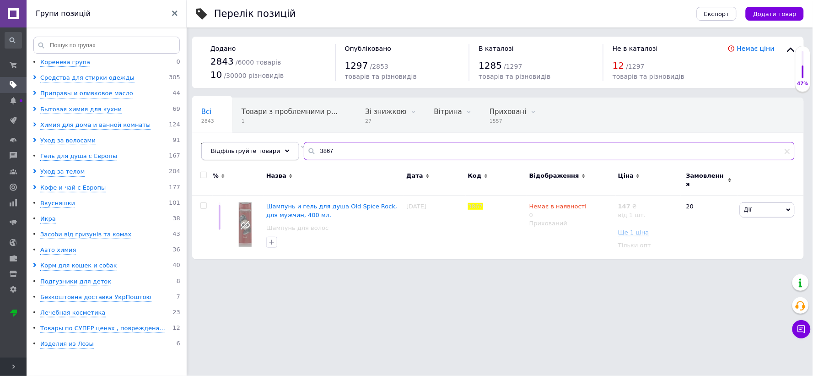
click at [288, 156] on div "Всі 2843 Товари з проблемними р... 1 Зі знижкою 27 Видалити Редагувати Вітрина …" at bounding box center [498, 128] width 612 height 63
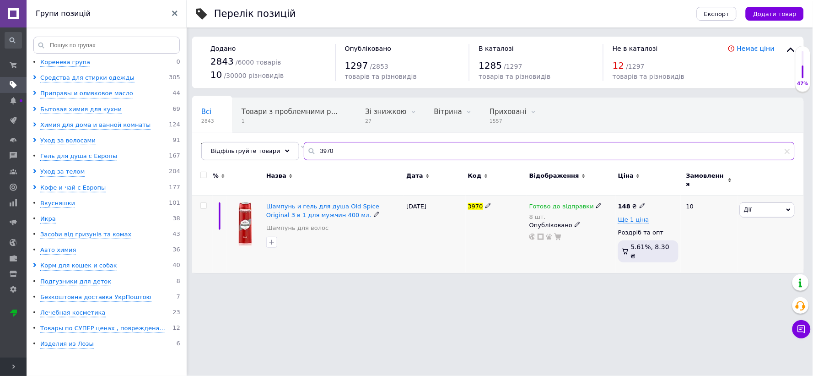
type input "3970"
click at [587, 195] on div "Готово до відправки 8 шт. Опубліковано" at bounding box center [571, 233] width 89 height 77
click at [596, 203] on use at bounding box center [598, 205] width 5 height 5
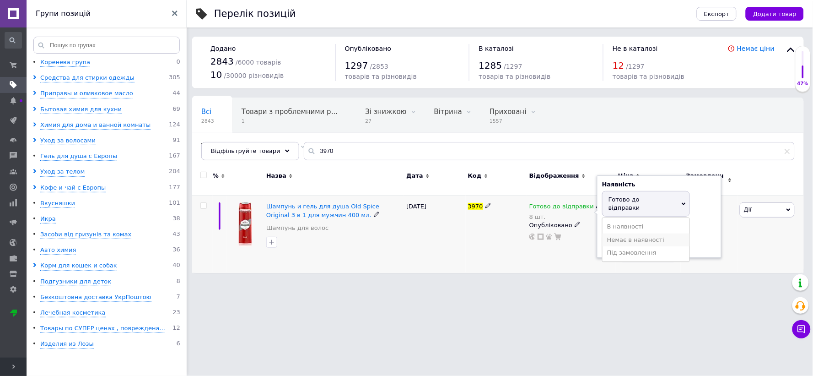
click at [612, 233] on li "Немає в наявності" at bounding box center [646, 239] width 87 height 13
click at [597, 237] on div "Наявність Немає в наявності В наявності Під замовлення Готово до відправки Зали…" at bounding box center [659, 212] width 124 height 74
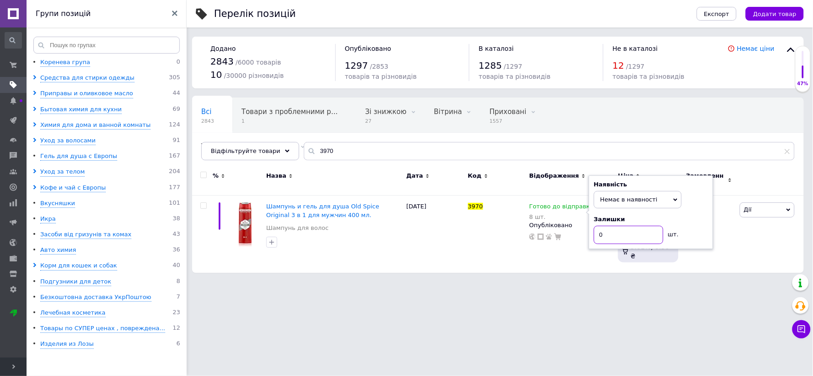
type input "0"
drag, startPoint x: 597, startPoint y: 298, endPoint x: 597, endPoint y: 285, distance: 12.8
click at [597, 282] on html "Магазин товарів з Европи "Lime" Ваш ID: 2718447 Сайт Магазин товарів з Европи "…" at bounding box center [406, 141] width 813 height 282
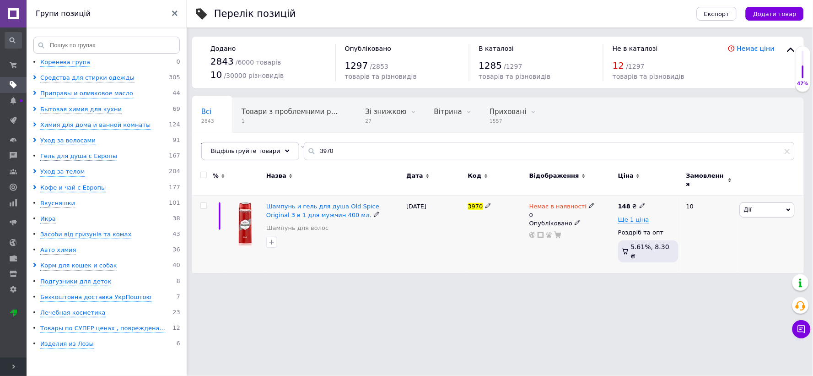
click at [575, 220] on use at bounding box center [577, 222] width 5 height 5
click at [551, 235] on li "Прихований" at bounding box center [569, 240] width 87 height 13
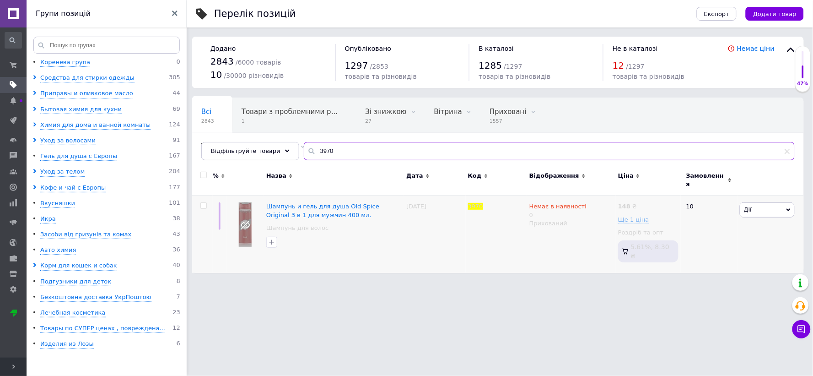
click at [287, 160] on div "Всі 2843 Товари з проблемними р... 1 Зі знижкою 27 Видалити Редагувати Вітрина …" at bounding box center [498, 128] width 612 height 63
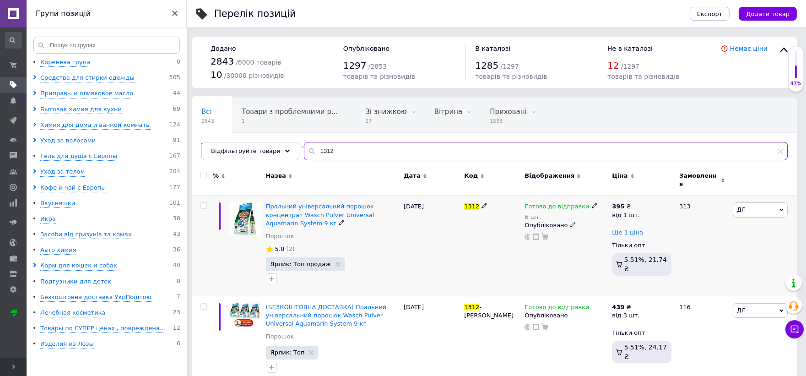
type input "1312"
click at [585, 204] on div "Готово до відправки" at bounding box center [560, 206] width 73 height 8
click at [610, 233] on li "Немає в наявності" at bounding box center [641, 239] width 87 height 13
drag, startPoint x: 600, startPoint y: 234, endPoint x: 582, endPoint y: 250, distance: 24.7
click at [582, 249] on div "Готово до відправки 6 шт. Наявність Немає в наявності В наявності Під замовленн…" at bounding box center [565, 245] width 87 height 101
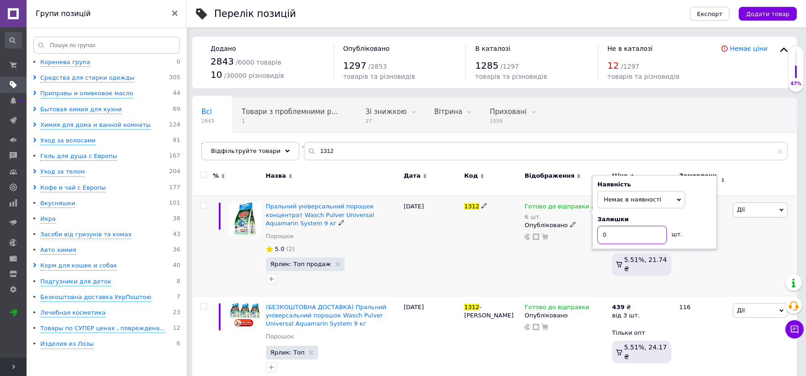
type input "0"
click at [447, 245] on div "[DATE]" at bounding box center [431, 245] width 60 height 101
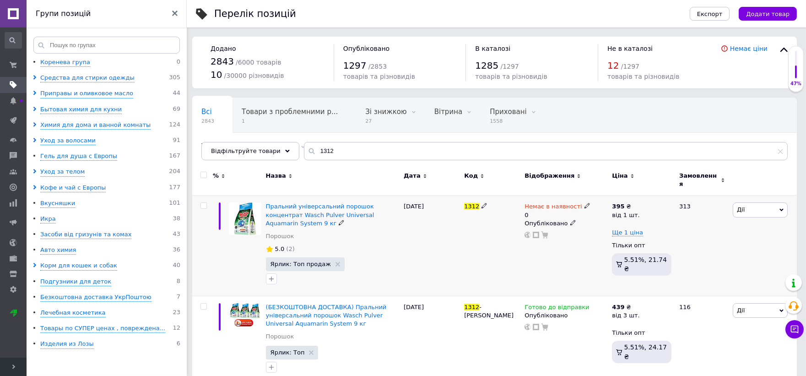
click at [563, 220] on div "Опубліковано" at bounding box center [565, 223] width 83 height 8
click at [570, 220] on icon at bounding box center [572, 222] width 5 height 5
click at [561, 234] on li "Прихований" at bounding box center [564, 240] width 86 height 13
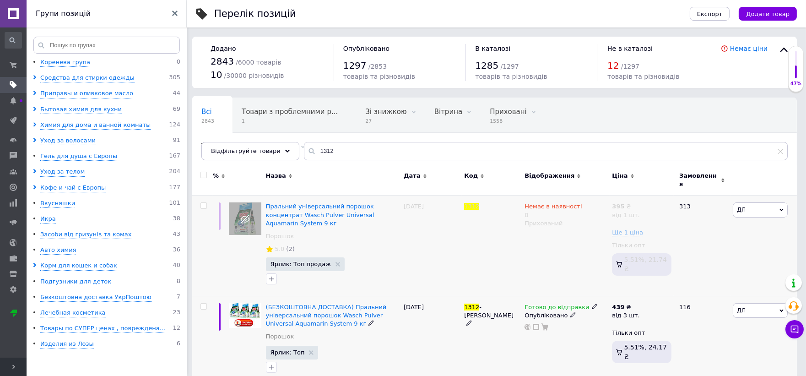
click at [592, 303] on icon at bounding box center [594, 305] width 5 height 5
click at [621, 329] on li "Немає в наявності" at bounding box center [641, 335] width 87 height 13
click at [637, 291] on span "Немає в наявності" at bounding box center [631, 294] width 57 height 7
click at [495, 339] on div "1312 -Б" at bounding box center [492, 340] width 60 height 88
click at [570, 312] on icon at bounding box center [572, 314] width 5 height 5
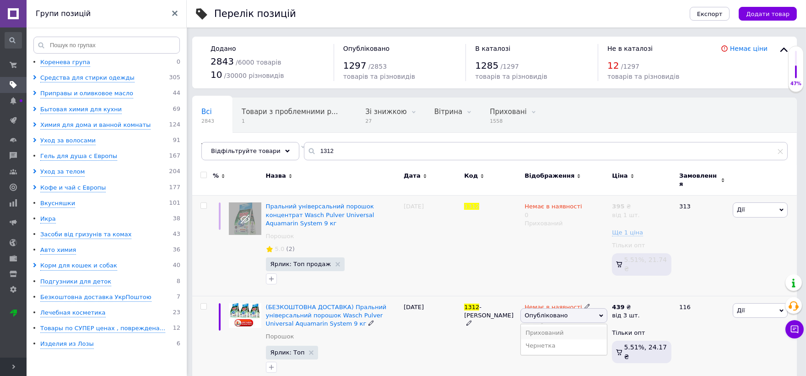
click at [544, 326] on li "Прихований" at bounding box center [564, 332] width 86 height 13
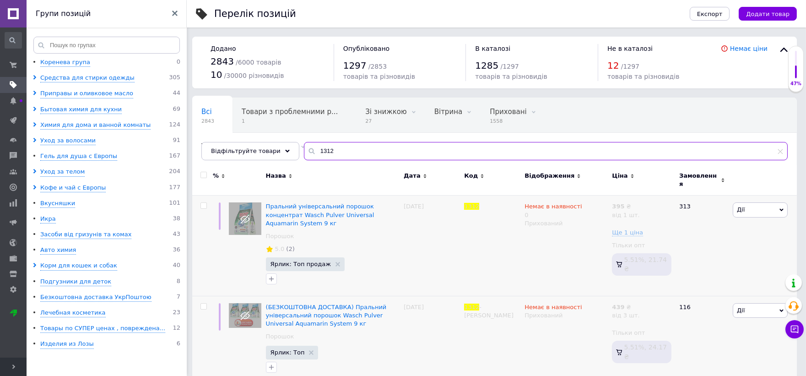
drag, startPoint x: 332, startPoint y: 150, endPoint x: 301, endPoint y: 158, distance: 32.2
click at [304, 158] on input "1312" at bounding box center [546, 151] width 484 height 18
type input "1403"
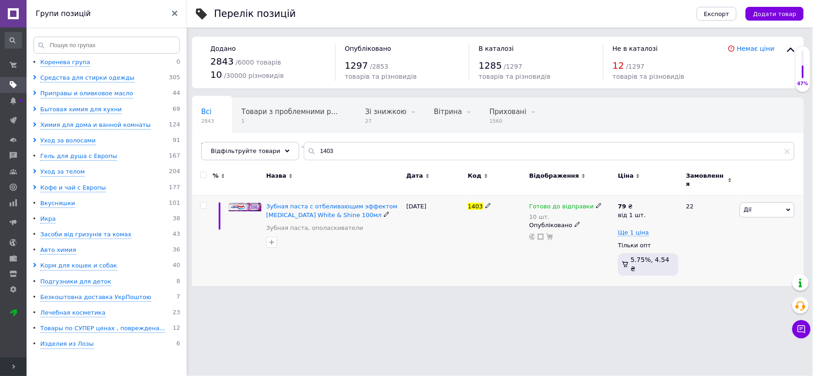
click at [596, 203] on use at bounding box center [598, 205] width 5 height 5
click at [638, 233] on li "Немає в наявності" at bounding box center [646, 239] width 87 height 13
drag, startPoint x: 637, startPoint y: 228, endPoint x: 588, endPoint y: 244, distance: 51.5
click at [588, 244] on div "Готово до відправки 10 шт. Наявність Немає в наявності В наявності Під замовлен…" at bounding box center [571, 240] width 89 height 91
type input "0"
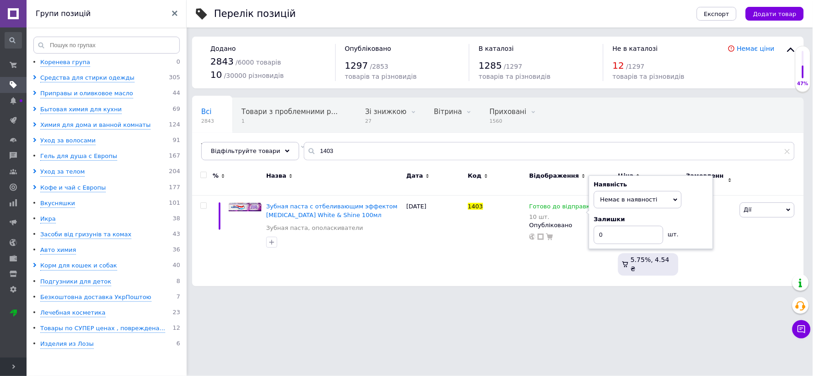
click at [523, 295] on html "Магазин товарів з Европи "Lime" Ваш ID: 2718447 Сайт Магазин товарів з Европи "…" at bounding box center [406, 147] width 813 height 295
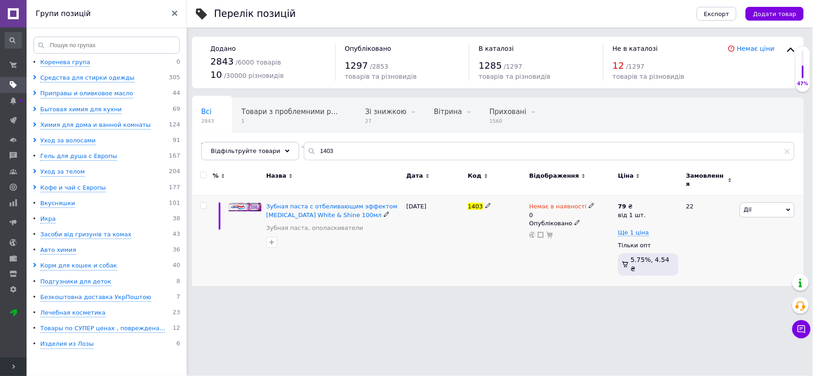
click at [575, 220] on icon at bounding box center [577, 222] width 5 height 5
click at [547, 234] on li "Прихований" at bounding box center [569, 240] width 87 height 13
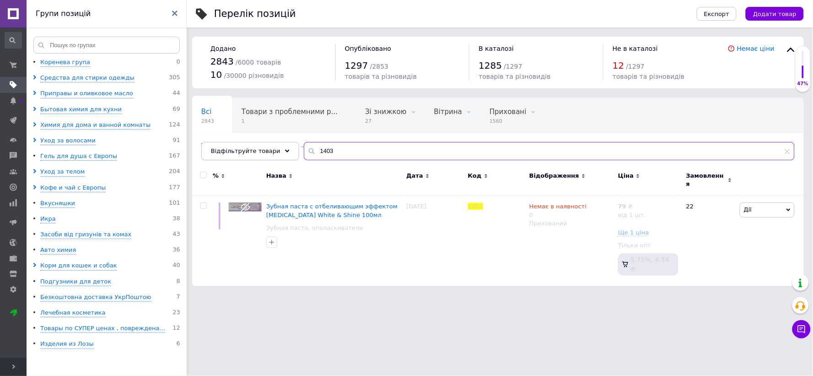
drag, startPoint x: 310, startPoint y: 150, endPoint x: 284, endPoint y: 157, distance: 27.1
click at [280, 157] on div "Відфільтруйте товари 1403" at bounding box center [497, 151] width 593 height 18
type input "3783"
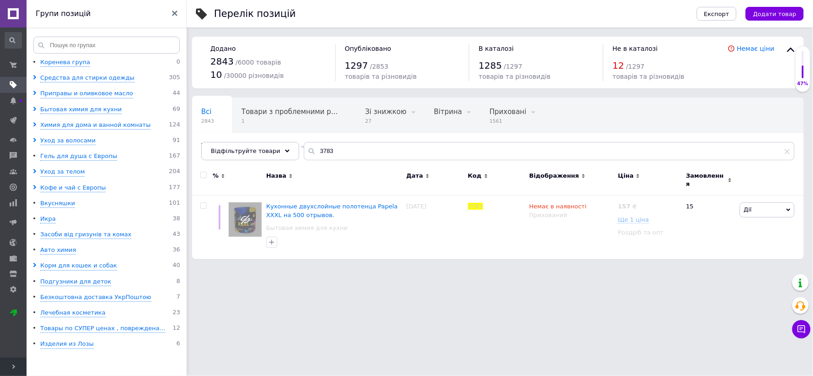
drag, startPoint x: 9, startPoint y: 369, endPoint x: 17, endPoint y: 361, distance: 11.3
click at [9, 369] on span "Розгорнути" at bounding box center [13, 366] width 27 height 18
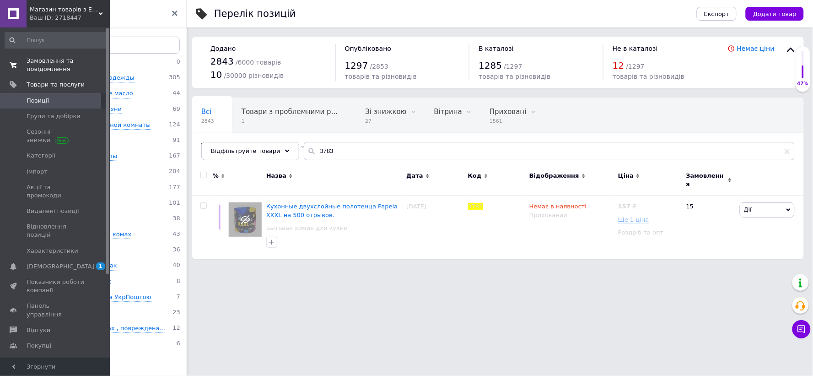
click at [32, 66] on span "Замовлення та повідомлення" at bounding box center [56, 65] width 58 height 16
